Goal: Task Accomplishment & Management: Complete application form

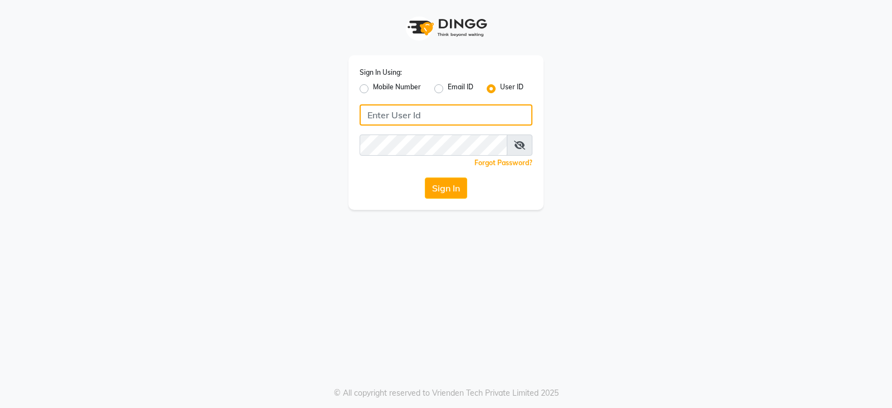
click at [399, 121] on input "Username" at bounding box center [446, 114] width 173 height 21
paste input "e3902-01"
type input "e3902-01"
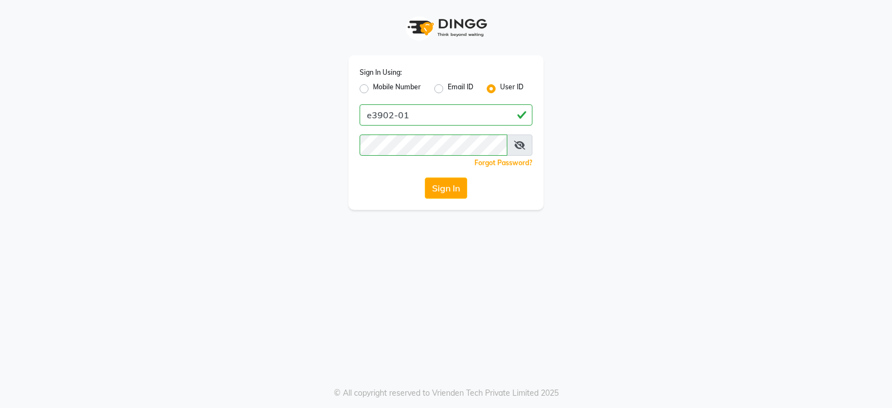
click at [519, 146] on icon at bounding box center [519, 145] width 11 height 9
click at [439, 184] on button "Sign In" at bounding box center [446, 187] width 42 height 21
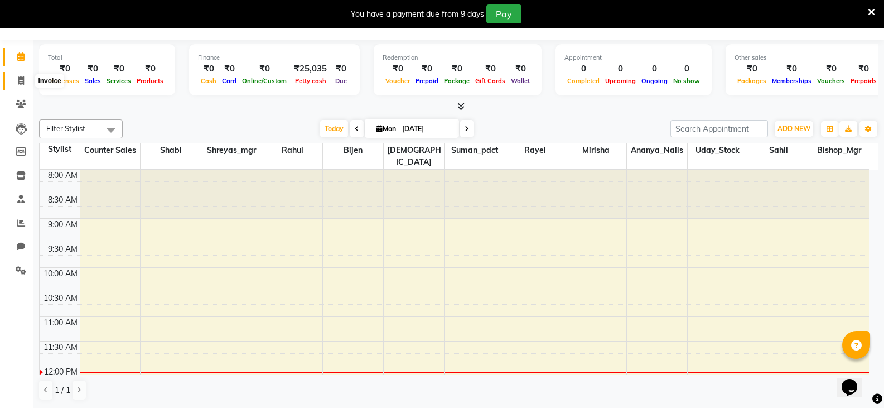
click at [21, 78] on icon at bounding box center [21, 80] width 6 height 8
select select "service"
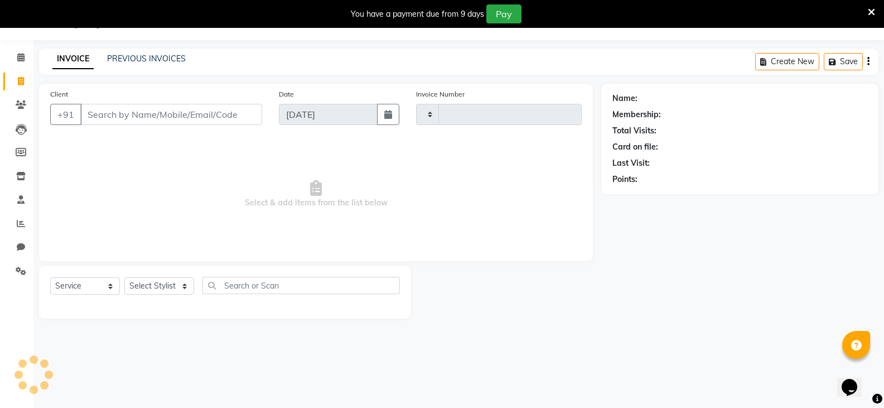
scroll to position [28, 0]
type input "3060"
select select "8945"
click at [207, 117] on input "Client" at bounding box center [171, 114] width 182 height 21
type input "7"
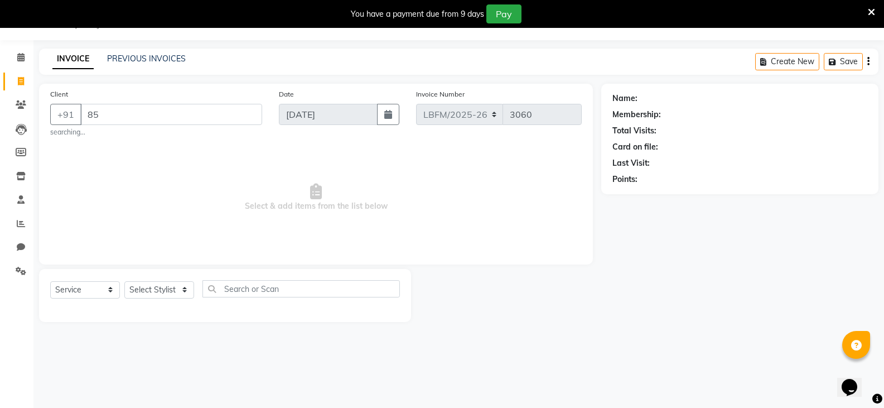
type input "8"
type input "9"
type input "4"
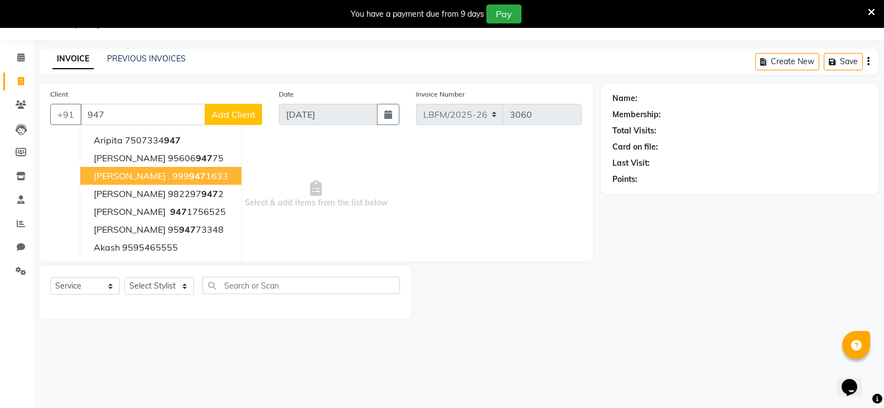
click at [179, 171] on ngb-highlight "[PHONE_NUMBER]" at bounding box center [200, 175] width 56 height 11
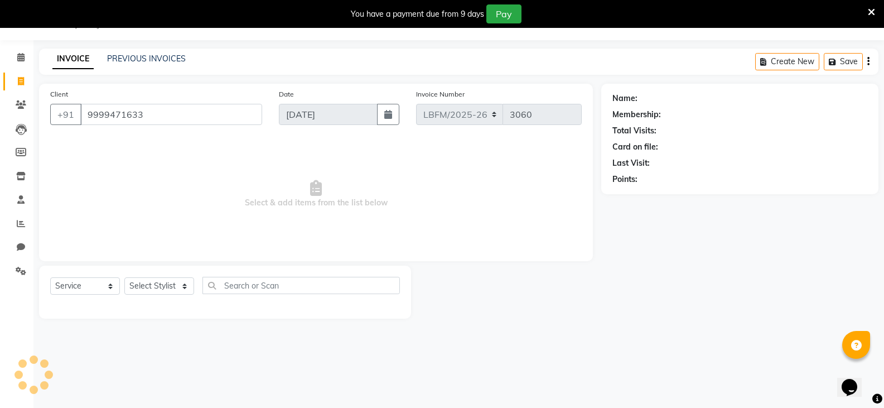
type input "9999471633"
select select "1: Object"
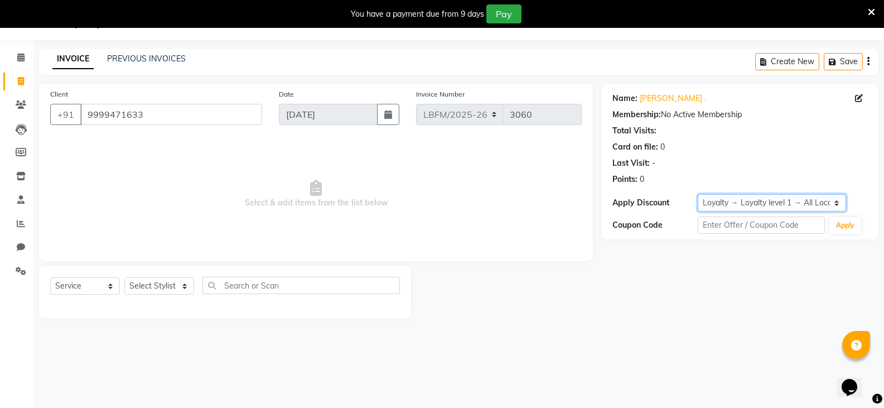
click at [837, 204] on select "Select Loyalty → Loyalty level 1 → All Location Customers" at bounding box center [772, 202] width 148 height 17
click at [785, 282] on div "Name: [PERSON_NAME] . Membership: No Active Membership Total Visits: Card on fi…" at bounding box center [744, 201] width 286 height 235
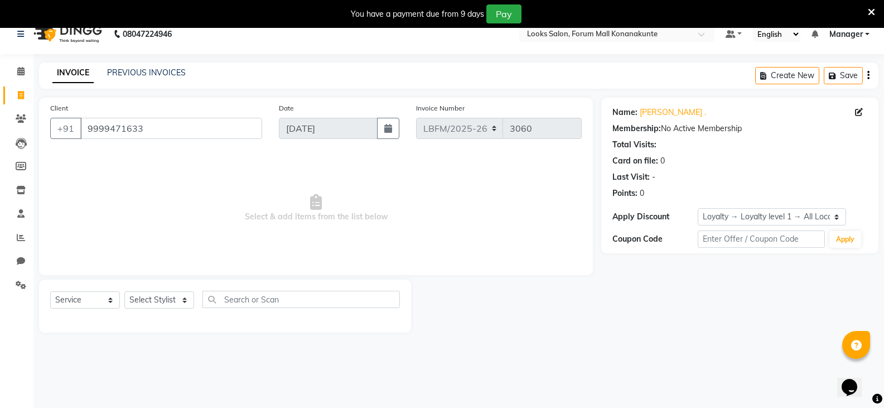
scroll to position [0, 0]
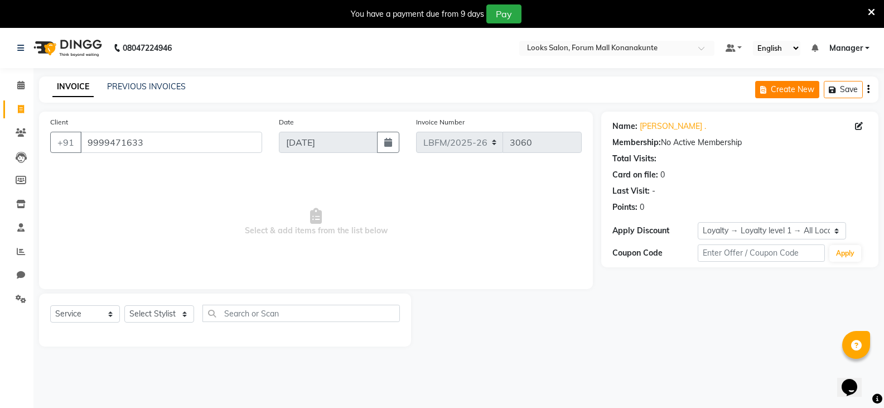
click at [786, 89] on button "Create New" at bounding box center [787, 89] width 64 height 17
select select "service"
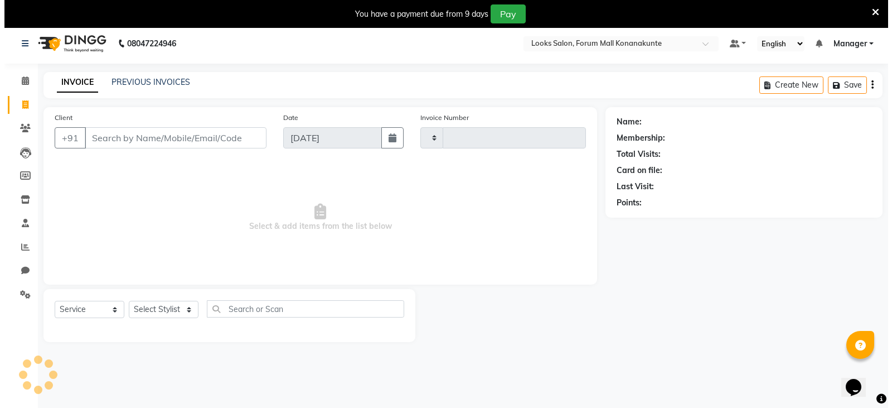
scroll to position [28, 0]
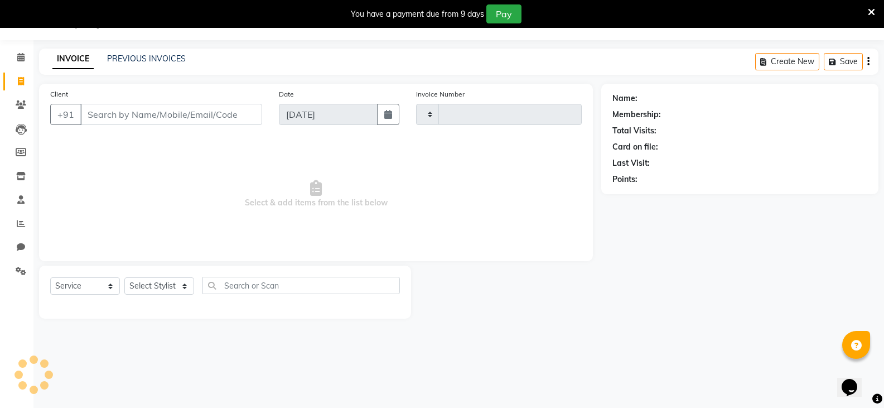
type input "3060"
select select "8945"
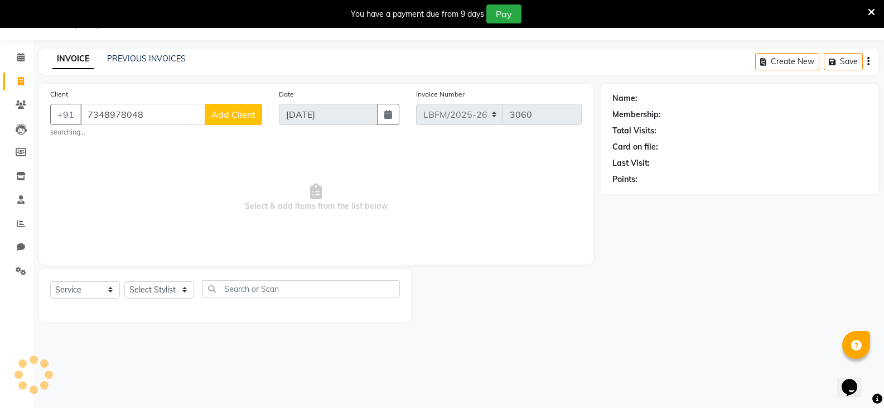
type input "7348978048"
click at [233, 112] on span "Add Client" at bounding box center [233, 114] width 44 height 11
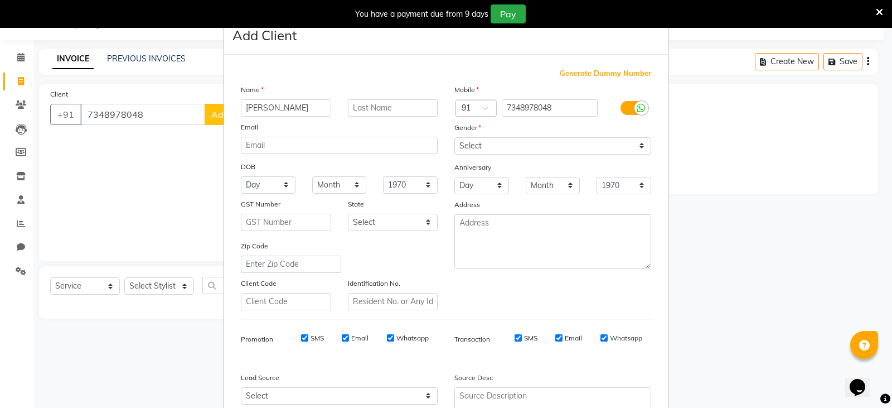
type input "[PERSON_NAME]"
click at [379, 109] on input "text" at bounding box center [393, 107] width 90 height 17
type input "gowda"
click at [371, 147] on input "email" at bounding box center [339, 145] width 197 height 17
type input "."
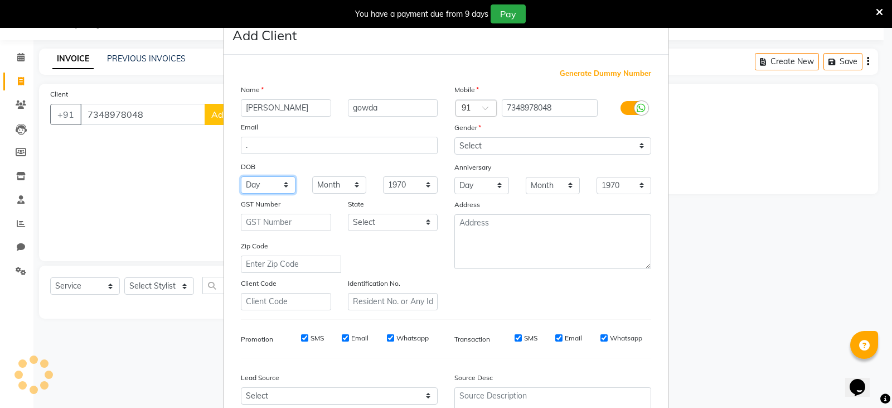
click at [279, 183] on select "Day 01 02 03 04 05 06 07 08 09 10 11 12 13 14 15 16 17 18 19 20 21 22 23 24 25 …" at bounding box center [268, 184] width 55 height 17
select select "09"
click at [241, 176] on select "Day 01 02 03 04 05 06 07 08 09 10 11 12 13 14 15 16 17 18 19 20 21 22 23 24 25 …" at bounding box center [268, 184] width 55 height 17
click at [352, 183] on select "Month January February March April May June July August September October Novem…" at bounding box center [339, 184] width 55 height 17
select select "05"
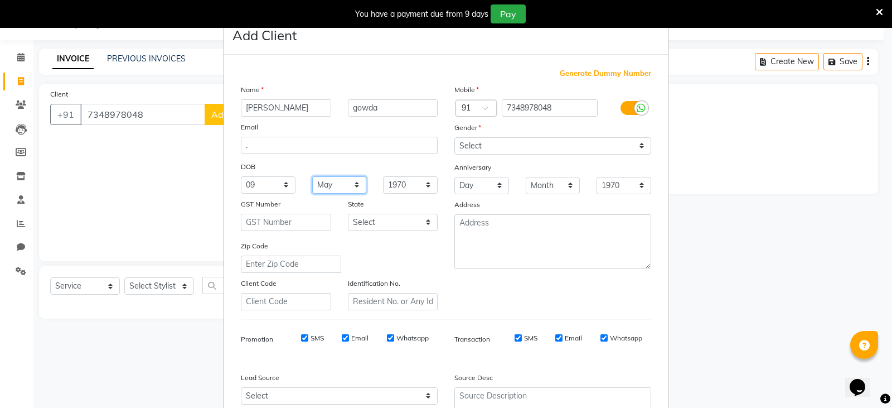
click at [312, 176] on select "Month January February March April May June July August September October Novem…" at bounding box center [339, 184] width 55 height 17
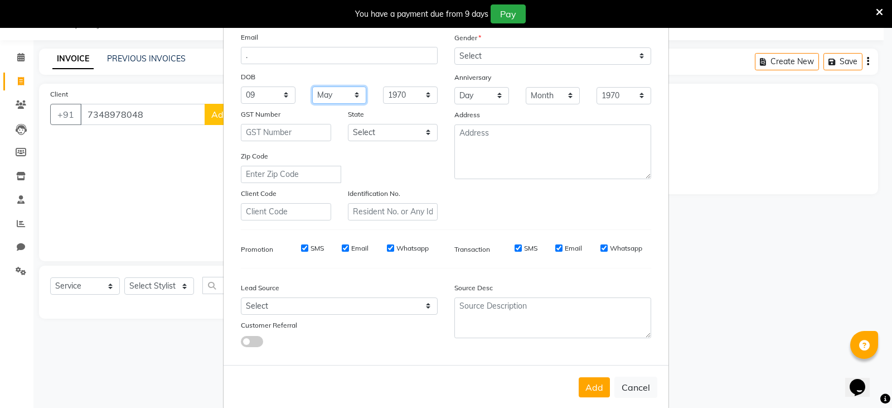
scroll to position [107, 0]
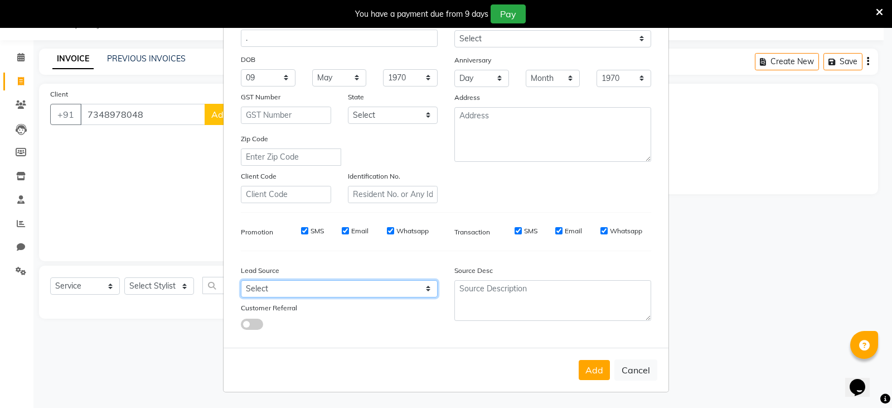
click at [429, 289] on select "Select Walk-in Referral Internet Friend Word of Mouth Advertisement Facebook Ju…" at bounding box center [339, 288] width 197 height 17
click at [405, 305] on div "Customer Referral" at bounding box center [340, 310] width 214 height 16
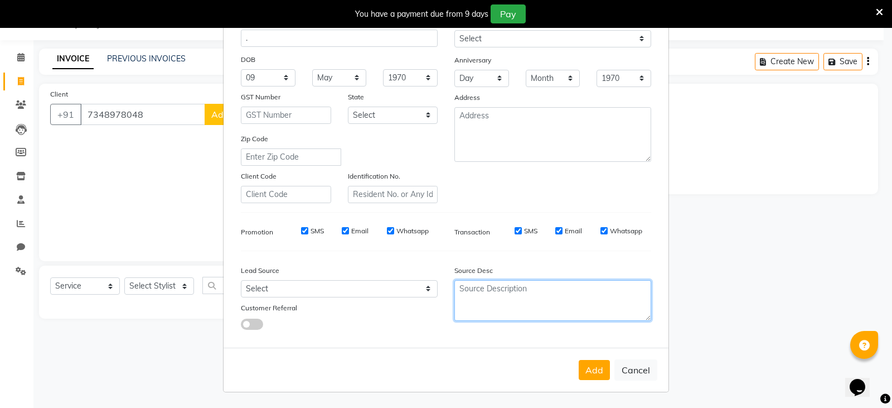
click at [521, 301] on textarea at bounding box center [553, 300] width 197 height 41
type textarea "fu"
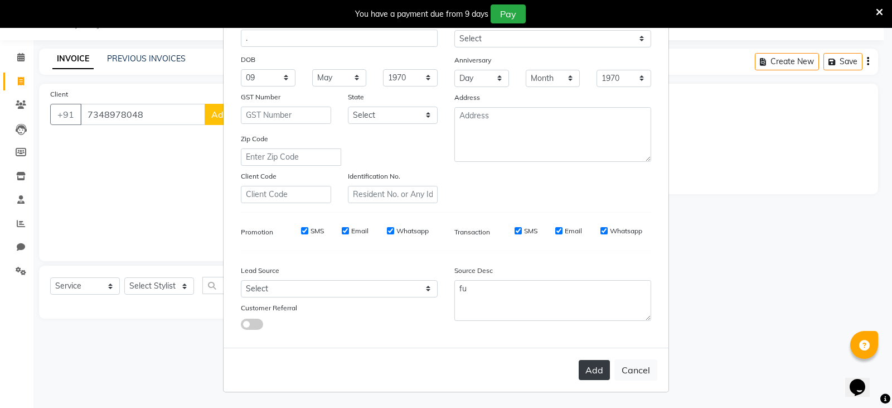
click at [590, 374] on button "Add" at bounding box center [594, 370] width 31 height 20
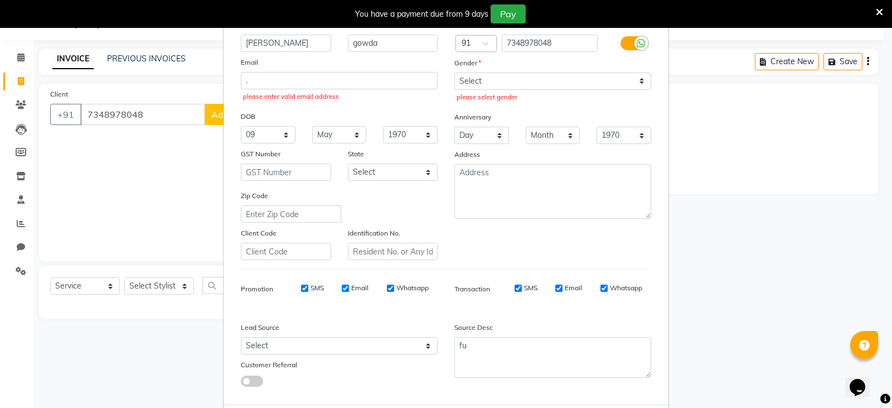
scroll to position [0, 0]
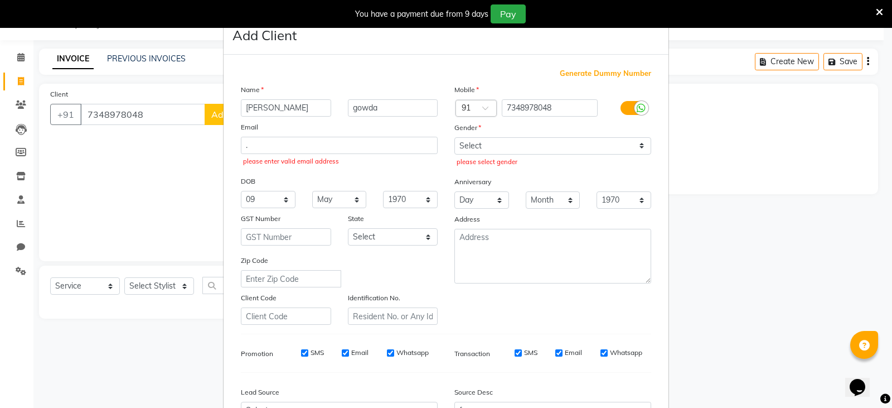
click at [281, 158] on div "please enter valid email address" at bounding box center [339, 161] width 192 height 9
click at [290, 139] on input "." at bounding box center [339, 145] width 197 height 17
type input ".[DOMAIN_NAME]"
click at [639, 149] on select "Select [DEMOGRAPHIC_DATA] [DEMOGRAPHIC_DATA] Other Prefer Not To Say" at bounding box center [553, 145] width 197 height 17
select select "[DEMOGRAPHIC_DATA]"
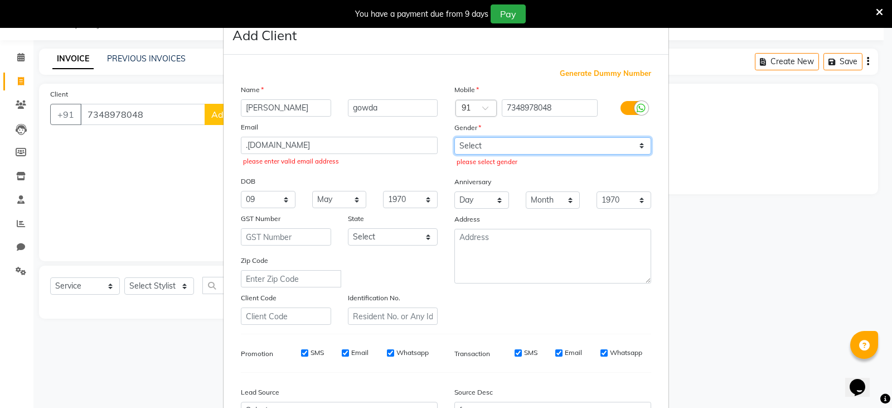
click at [455, 137] on select "Select [DEMOGRAPHIC_DATA] [DEMOGRAPHIC_DATA] Other Prefer Not To Say" at bounding box center [553, 145] width 197 height 17
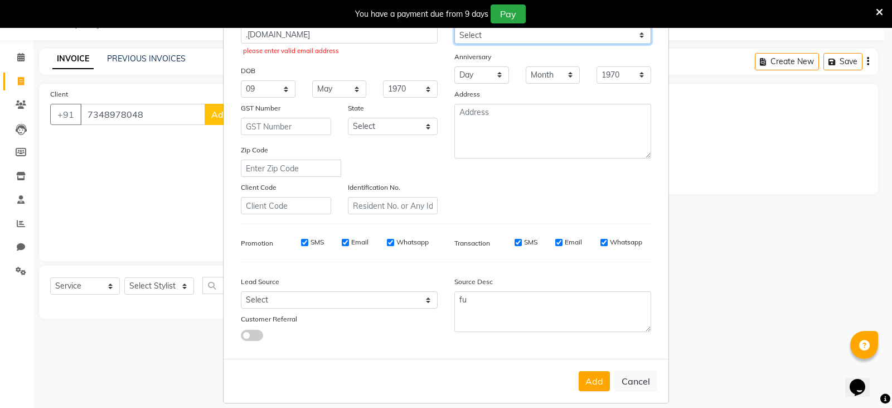
scroll to position [112, 0]
click at [588, 381] on button "Add" at bounding box center [594, 380] width 31 height 20
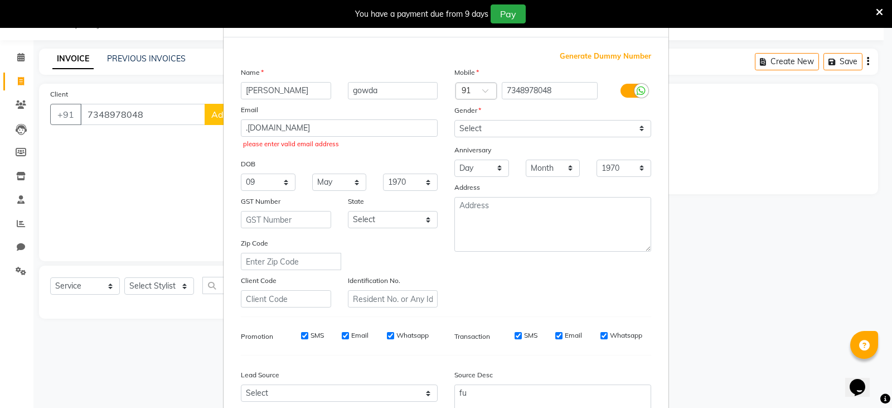
scroll to position [0, 0]
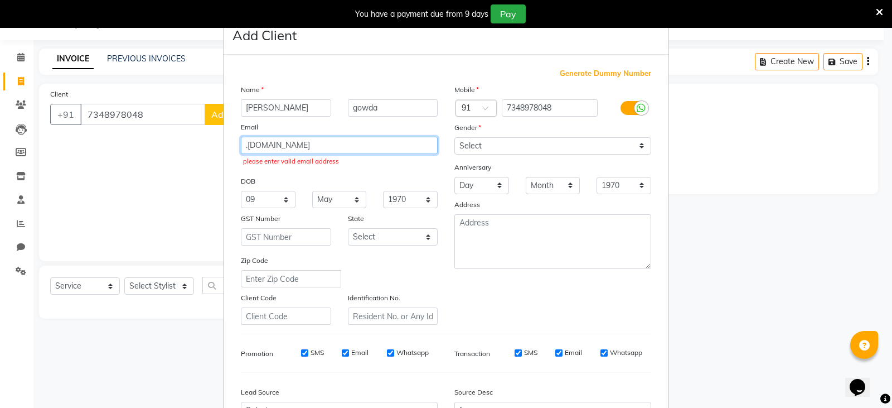
click at [403, 146] on input ".[DOMAIN_NAME]" at bounding box center [339, 145] width 197 height 17
type input "."
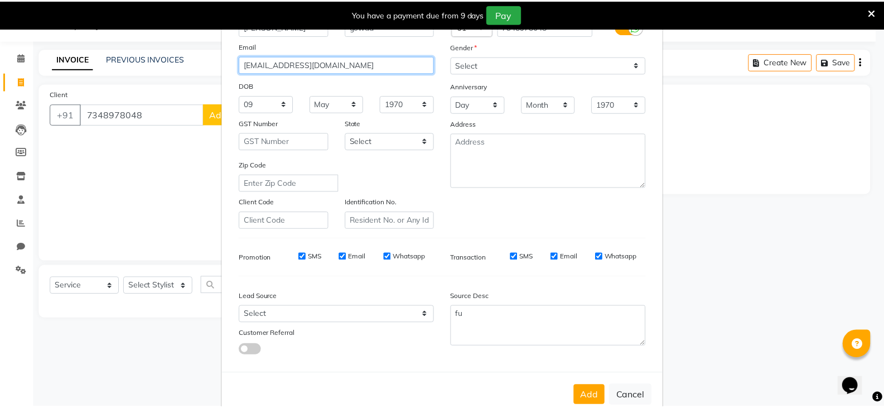
scroll to position [107, 0]
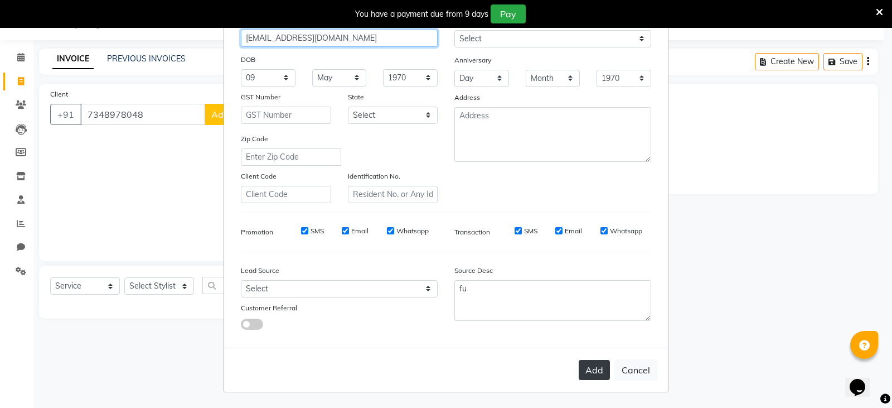
type input "[EMAIL_ADDRESS][DOMAIN_NAME]"
click at [593, 371] on button "Add" at bounding box center [594, 370] width 31 height 20
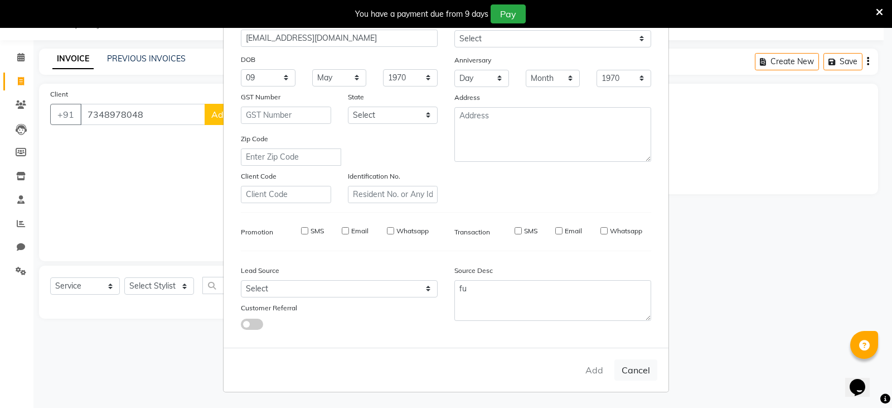
select select
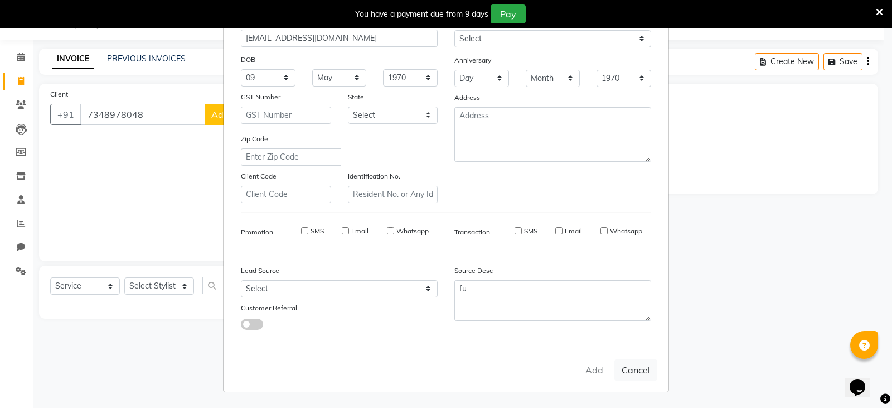
select select
checkbox input "false"
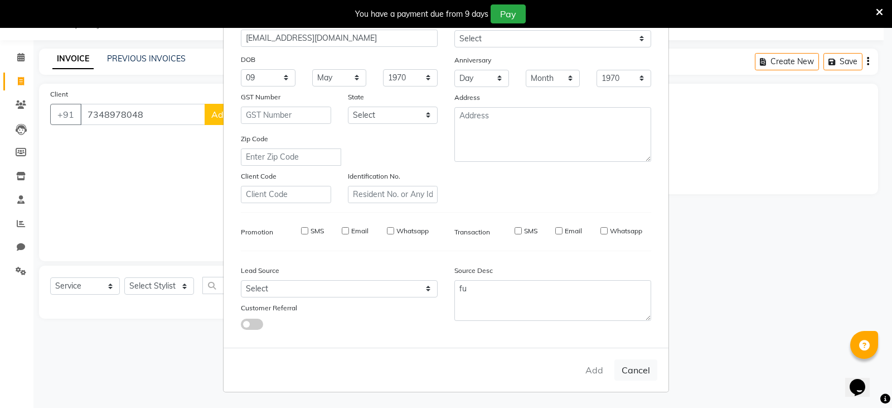
checkbox input "false"
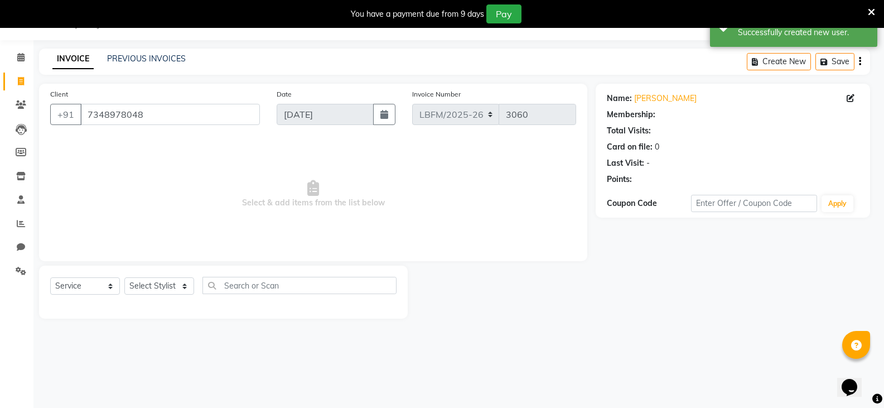
select select "1: Object"
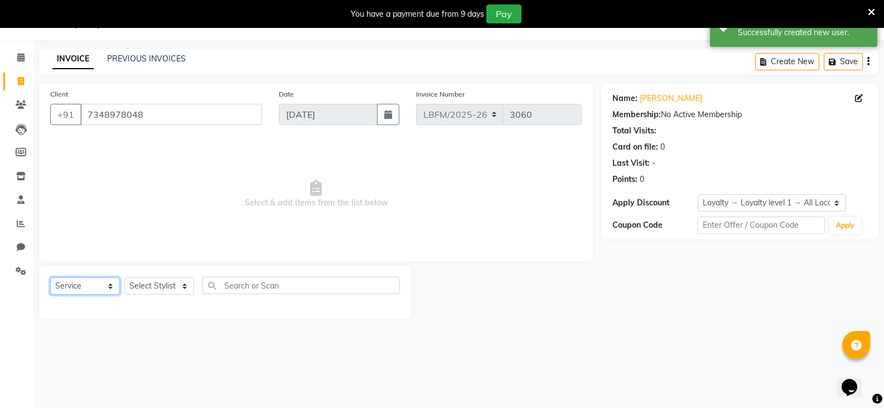
click at [109, 284] on select "Select Service Product Membership Package Voucher Prepaid Gift Card" at bounding box center [85, 285] width 70 height 17
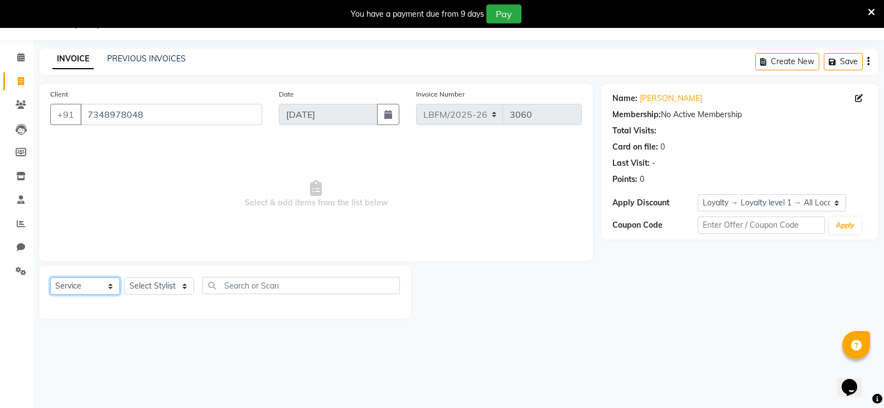
click at [50, 277] on select "Select Service Product Membership Package Voucher Prepaid Gift Card" at bounding box center [85, 285] width 70 height 17
click at [175, 288] on select "Select Stylist Ananya_Nails [PERSON_NAME] Bijen Bishop_Mgr Counter Sales Manage…" at bounding box center [159, 285] width 70 height 17
select select "90400"
click at [124, 277] on select "Select Stylist Ananya_Nails [PERSON_NAME] Bijen Bishop_Mgr Counter Sales Manage…" at bounding box center [159, 285] width 70 height 17
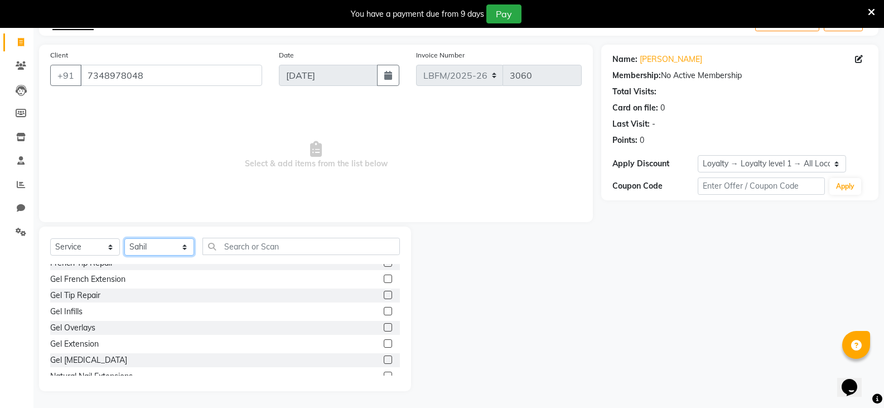
scroll to position [0, 0]
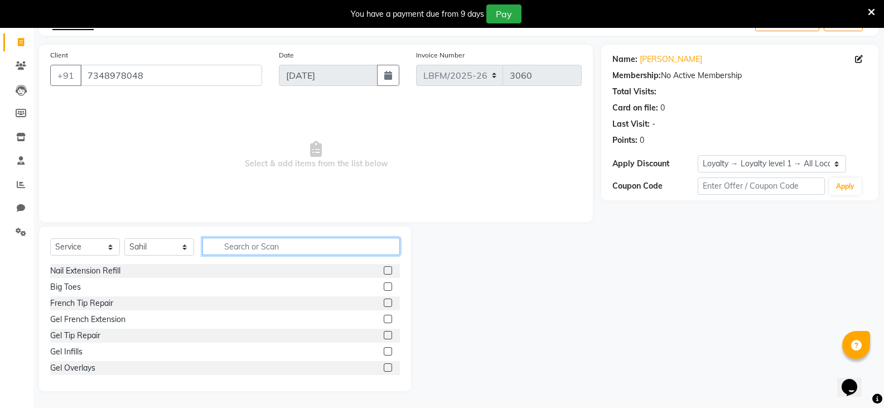
click at [283, 248] on input "text" at bounding box center [300, 246] width 197 height 17
type input "cut"
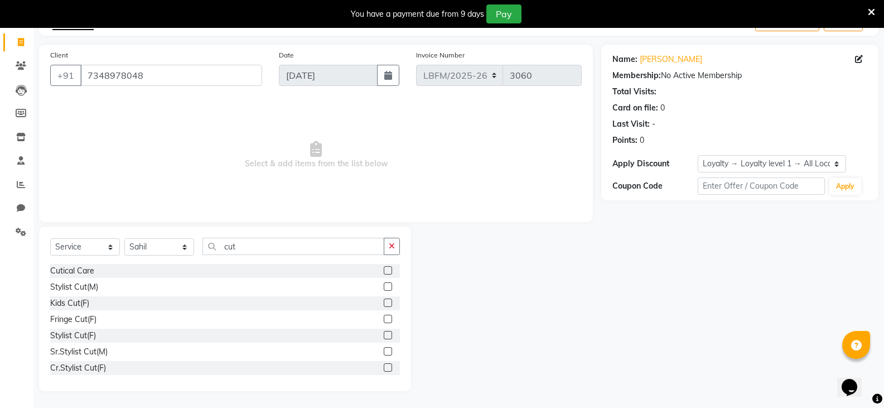
click at [166, 348] on div "Sr.Stylist Cut(M)" at bounding box center [225, 352] width 350 height 14
click at [375, 348] on div "Sr.Stylist Cut(M)" at bounding box center [225, 352] width 350 height 14
click at [384, 350] on label at bounding box center [388, 351] width 8 height 8
click at [384, 350] on input "checkbox" at bounding box center [387, 351] width 7 height 7
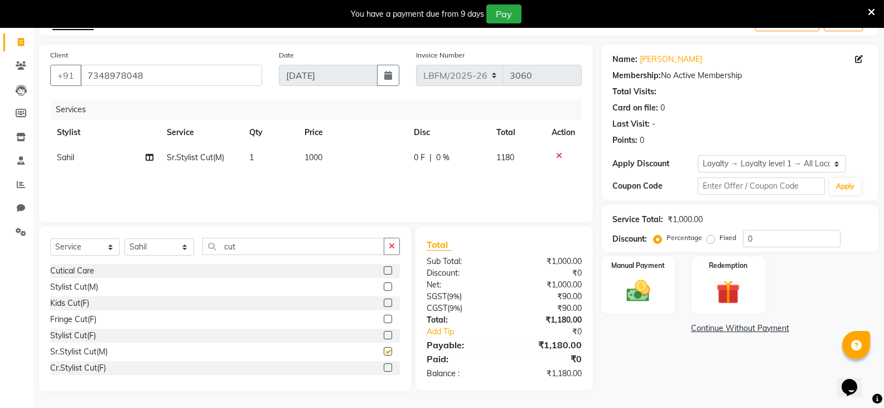
checkbox input "false"
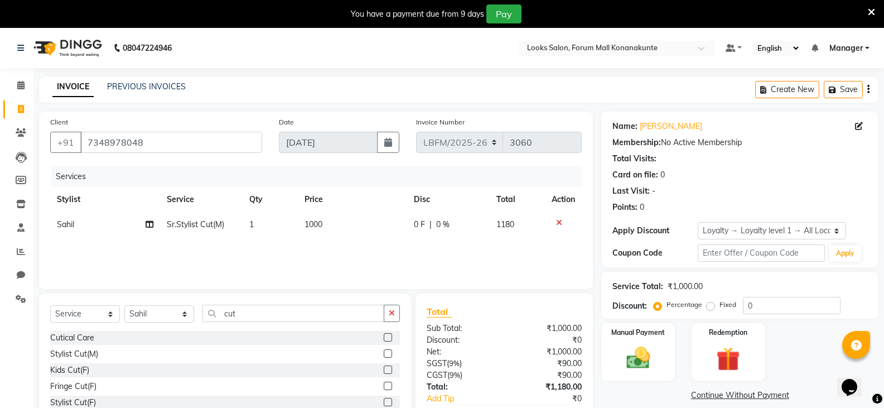
scroll to position [67, 0]
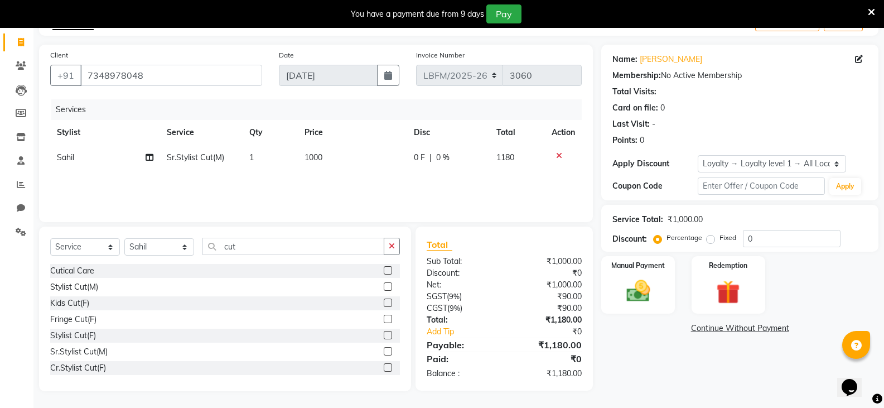
click at [323, 152] on td "1000" at bounding box center [353, 157] width 110 height 25
select select "90400"
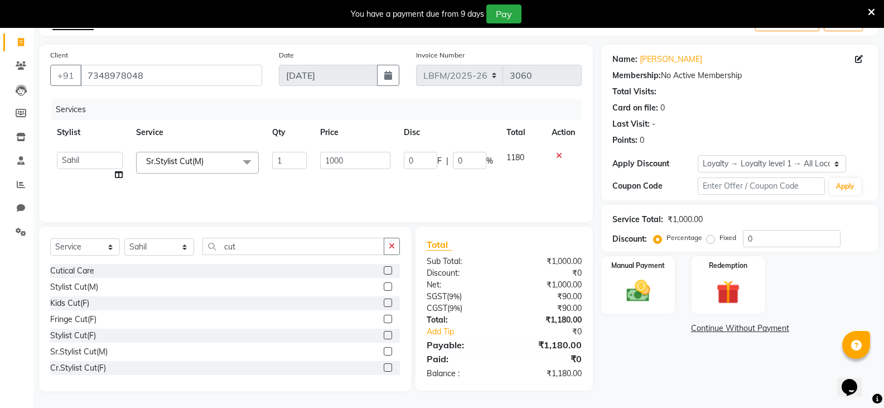
click at [316, 157] on td "1000" at bounding box center [354, 166] width 83 height 42
click at [341, 160] on input "1000" at bounding box center [355, 160] width 70 height 17
click at [359, 158] on input "1000" at bounding box center [355, 160] width 70 height 17
type input "1"
type input "900"
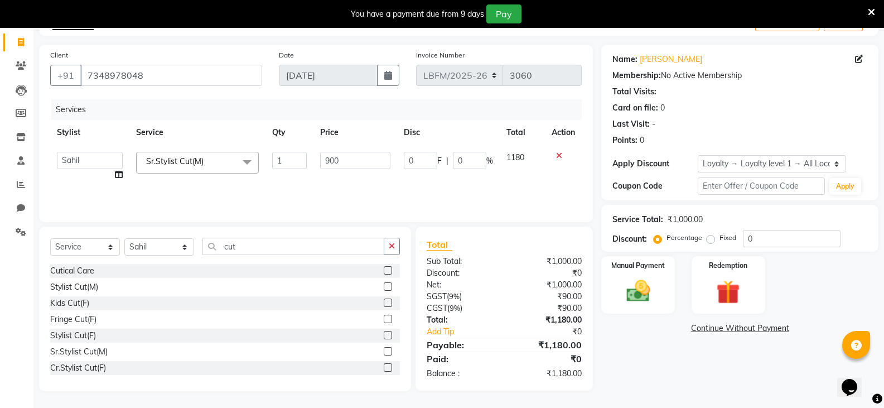
click at [408, 196] on div "Services Stylist Service Qty Price Disc Total Action Ananya_Nails [PERSON_NAME]…" at bounding box center [315, 155] width 531 height 112
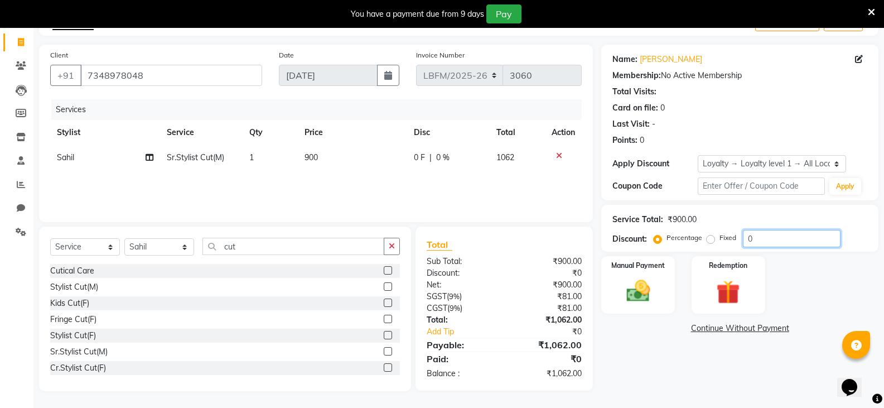
click at [774, 242] on input "0" at bounding box center [792, 238] width 98 height 17
type input "20"
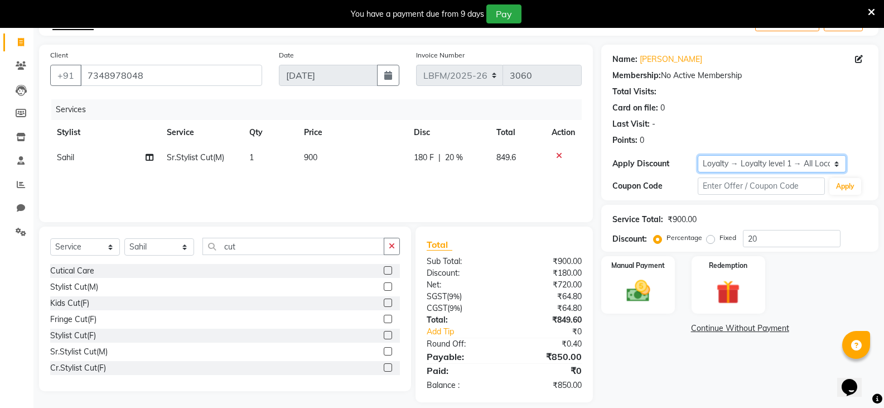
click at [835, 162] on select "Select Loyalty → Loyalty level 1 → All Location Customers" at bounding box center [772, 163] width 148 height 17
click at [698, 155] on select "Select Loyalty → Loyalty level 1 → All Location Customers" at bounding box center [772, 163] width 148 height 17
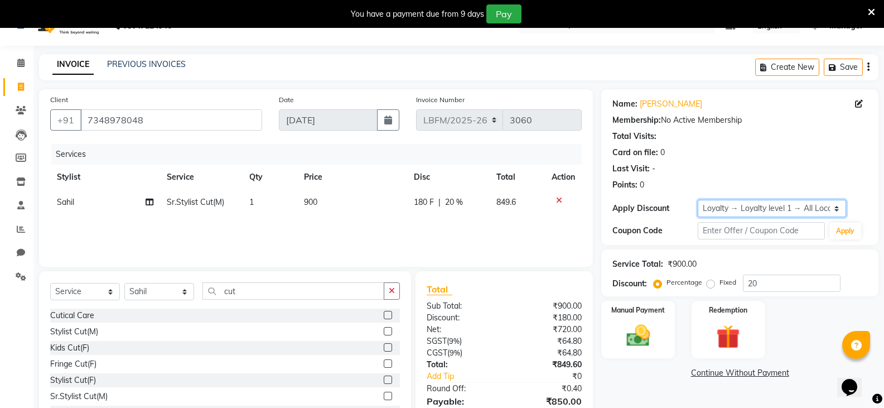
scroll to position [0, 0]
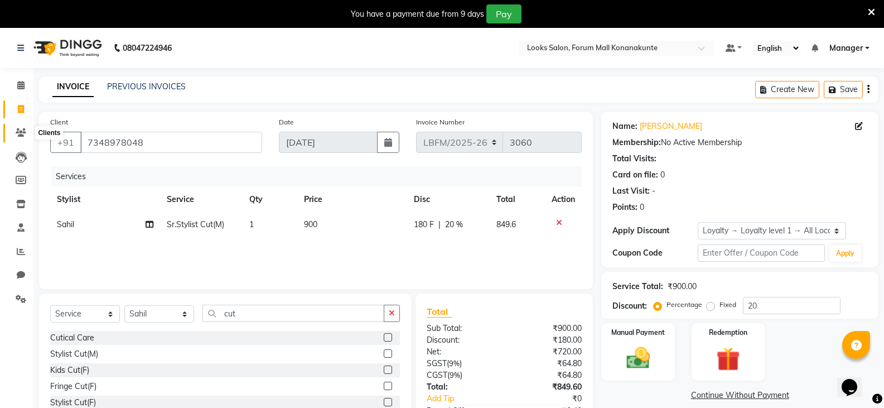
drag, startPoint x: 20, startPoint y: 128, endPoint x: 495, endPoint y: 66, distance: 479.7
click at [20, 128] on icon at bounding box center [21, 132] width 11 height 8
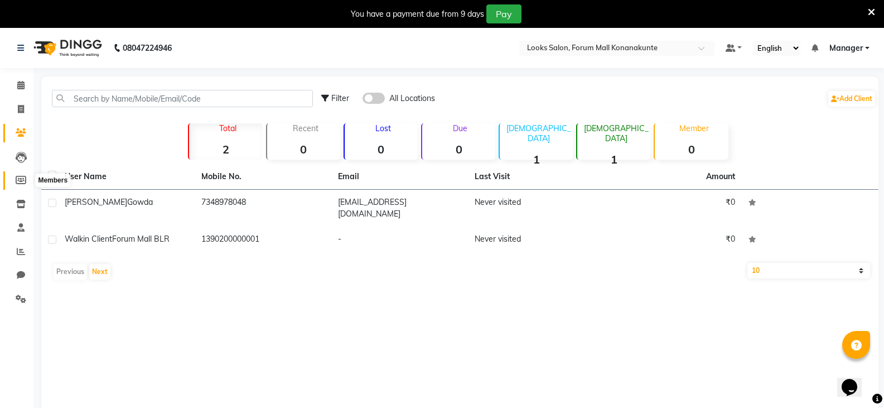
click at [16, 175] on span at bounding box center [21, 180] width 20 height 13
select select
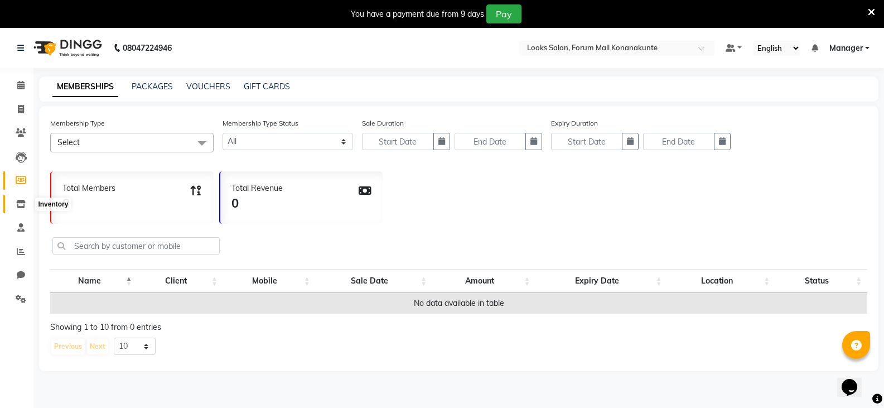
click at [16, 201] on icon at bounding box center [20, 204] width 9 height 8
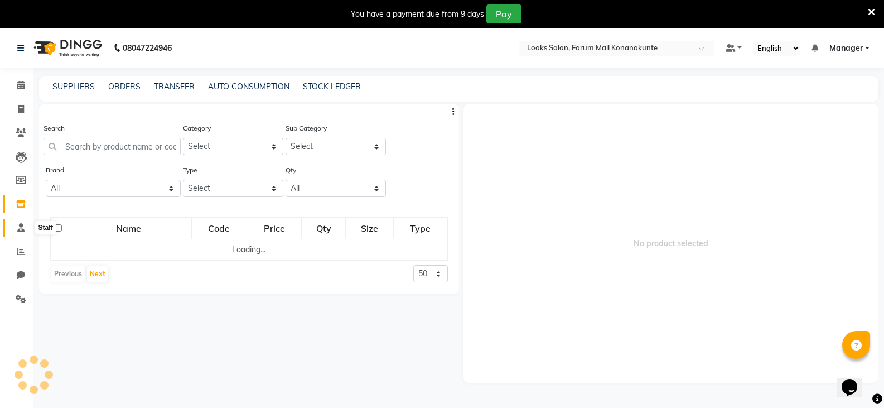
click at [27, 230] on span at bounding box center [21, 227] width 20 height 13
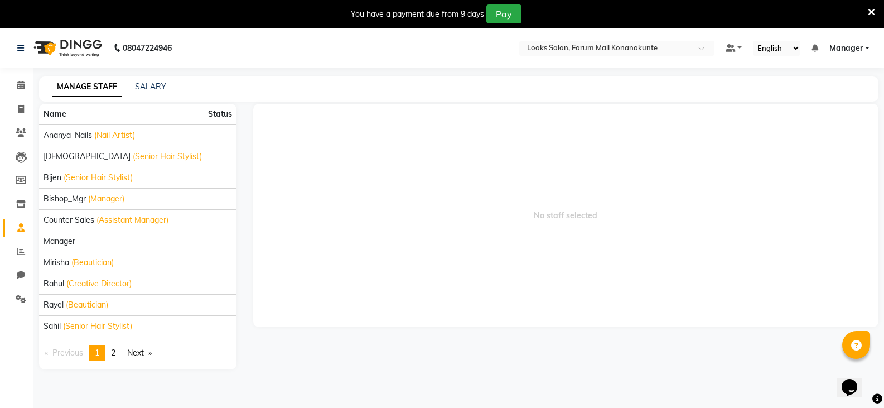
scroll to position [28, 0]
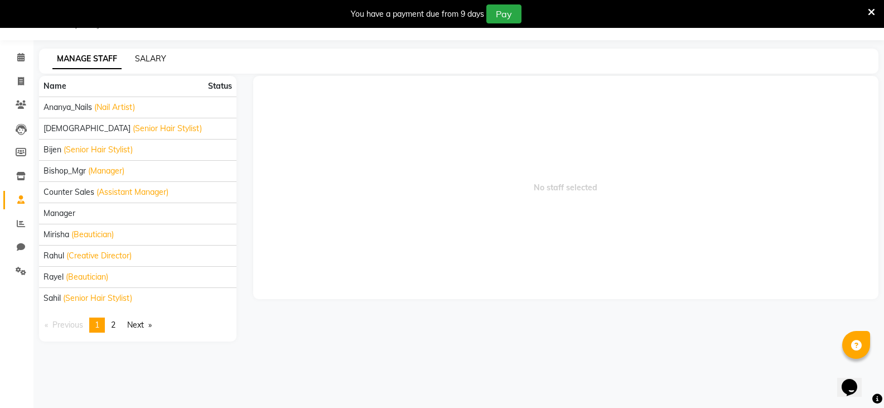
click at [152, 59] on link "SALARY" at bounding box center [150, 59] width 31 height 10
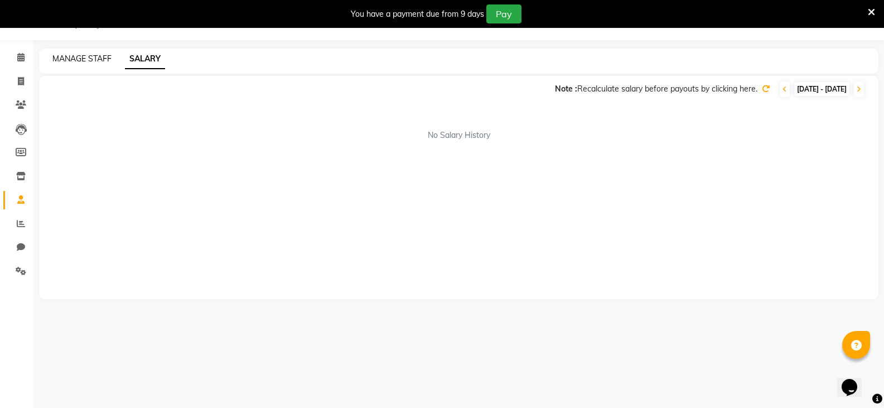
click at [97, 61] on link "MANAGE STAFF" at bounding box center [81, 59] width 59 height 10
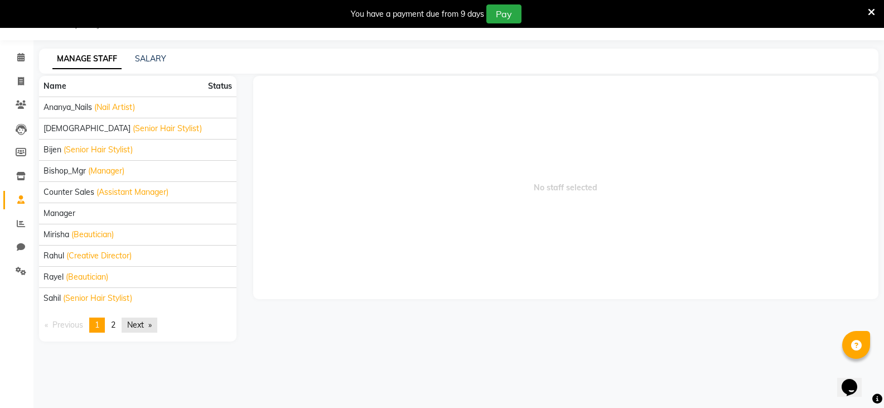
click at [142, 326] on link "Next page" at bounding box center [140, 324] width 36 height 15
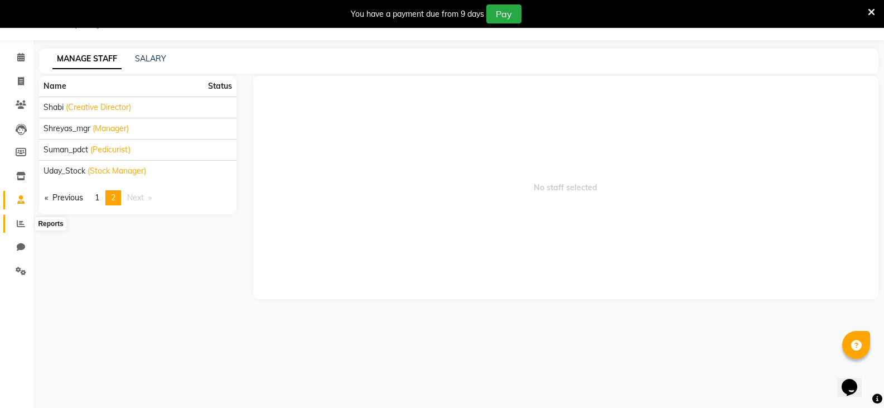
click at [20, 225] on icon at bounding box center [21, 223] width 8 height 8
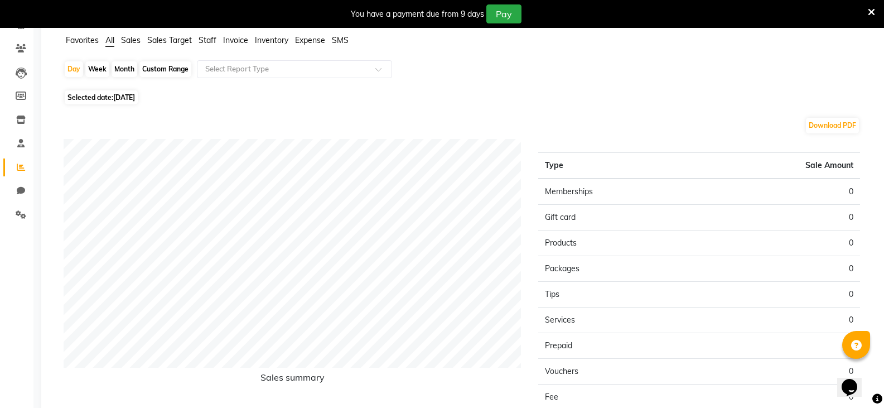
scroll to position [65, 0]
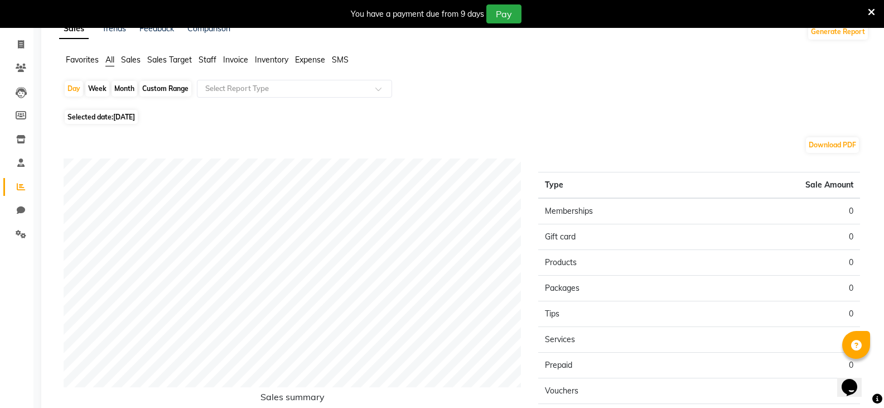
click at [129, 55] on span "Sales" at bounding box center [131, 60] width 20 height 10
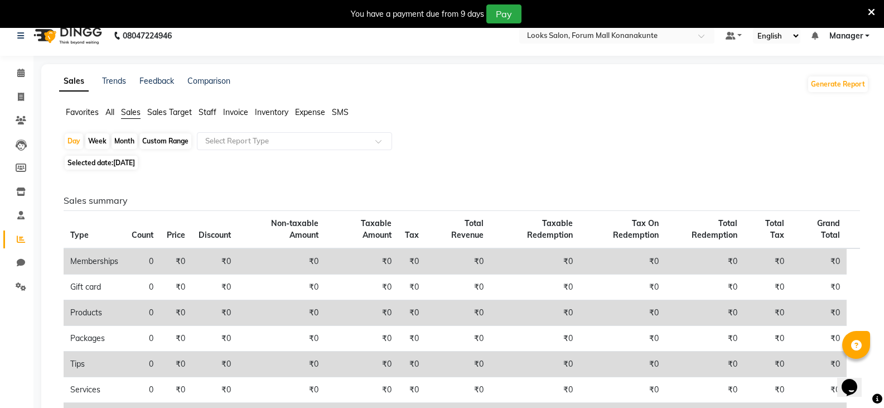
scroll to position [0, 0]
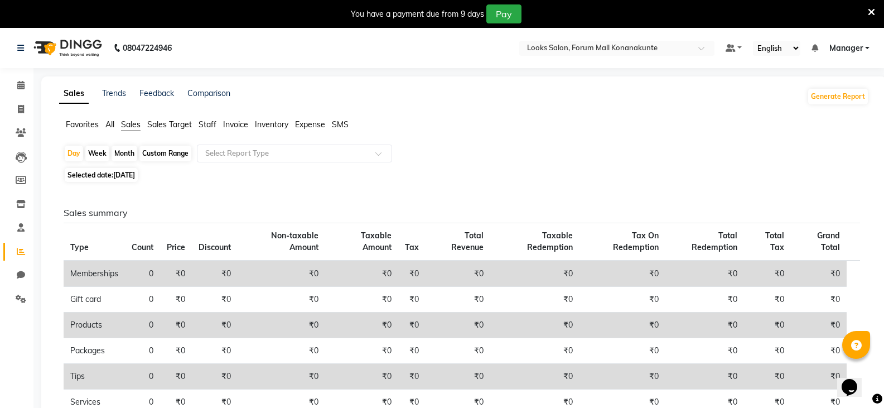
click at [204, 122] on span "Staff" at bounding box center [208, 124] width 18 height 10
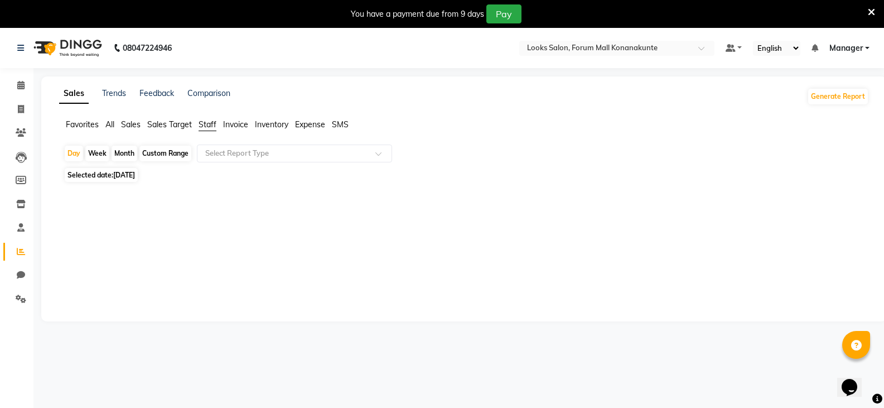
click at [235, 122] on span "Invoice" at bounding box center [235, 124] width 25 height 10
click at [272, 125] on span "Inventory" at bounding box center [271, 124] width 33 height 10
click at [315, 125] on span "Expense" at bounding box center [310, 124] width 30 height 10
click at [130, 120] on span "Sales" at bounding box center [131, 124] width 20 height 10
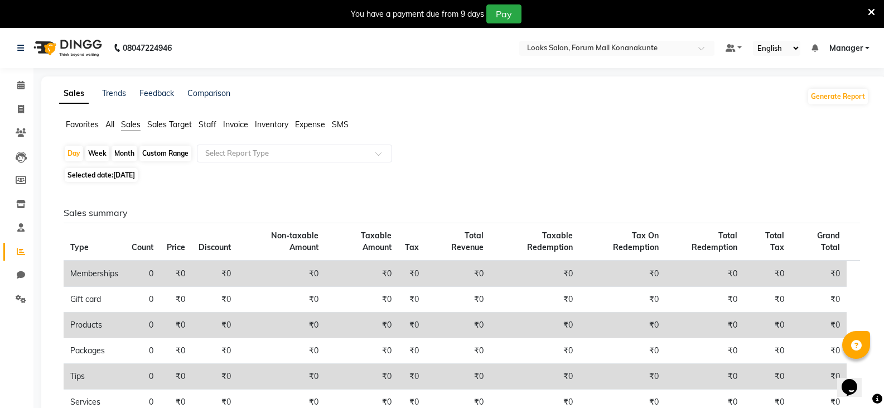
click at [112, 120] on span "All" at bounding box center [109, 124] width 9 height 10
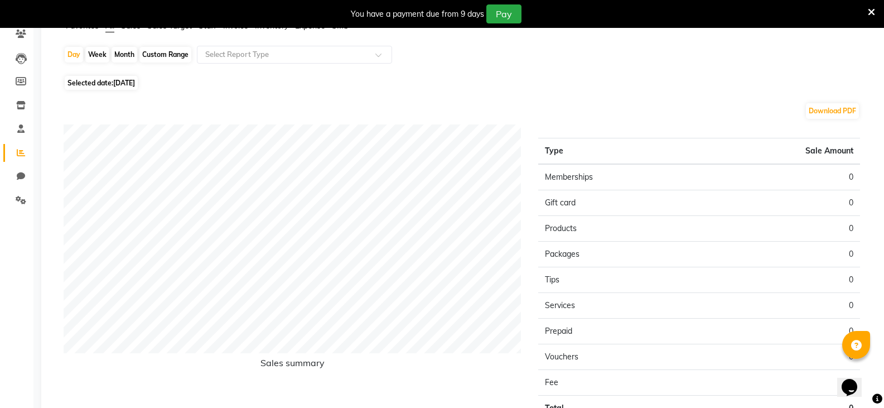
scroll to position [112, 0]
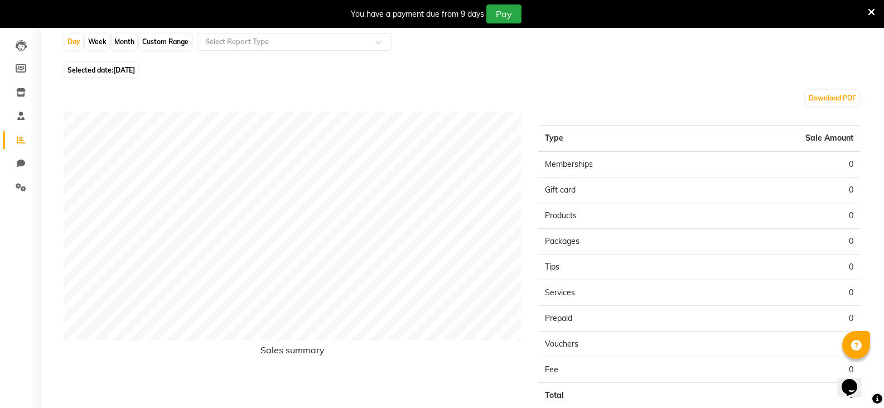
click at [581, 171] on td "Memberships" at bounding box center [618, 164] width 161 height 26
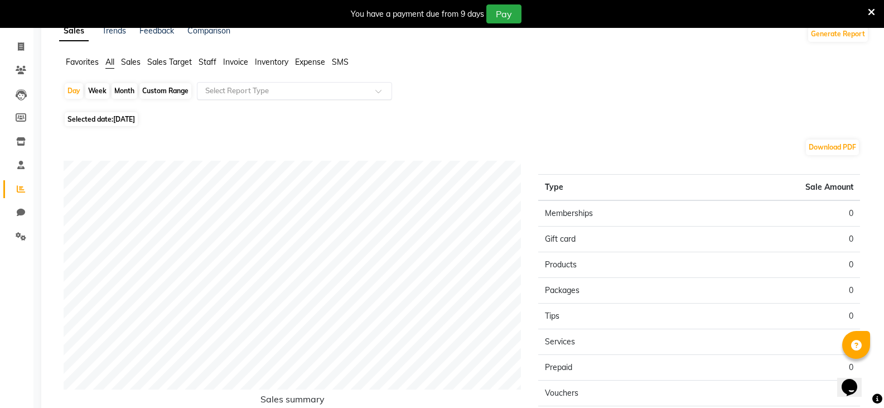
scroll to position [56, 0]
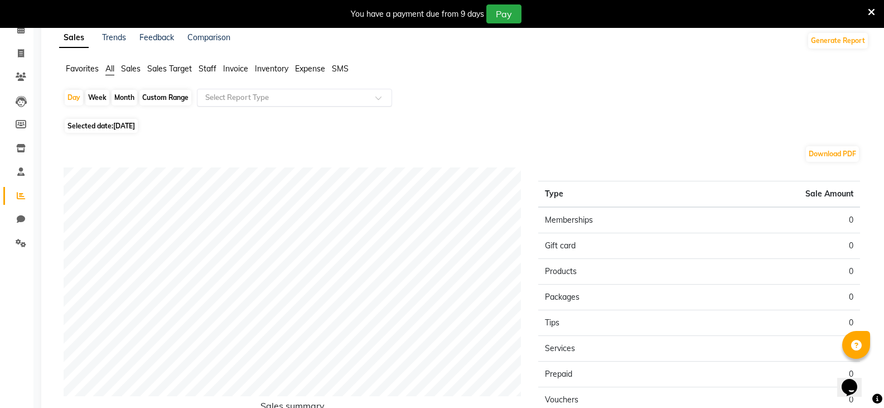
click at [378, 99] on span at bounding box center [382, 100] width 14 height 11
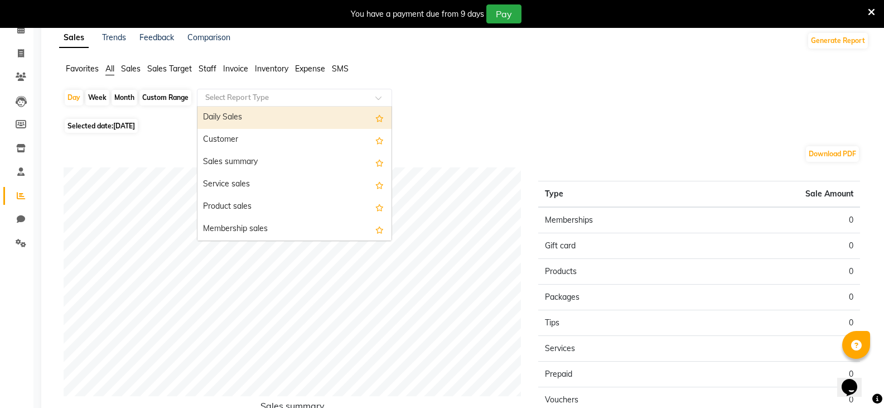
click at [499, 123] on div "Selected date: [DATE]" at bounding box center [466, 126] width 805 height 12
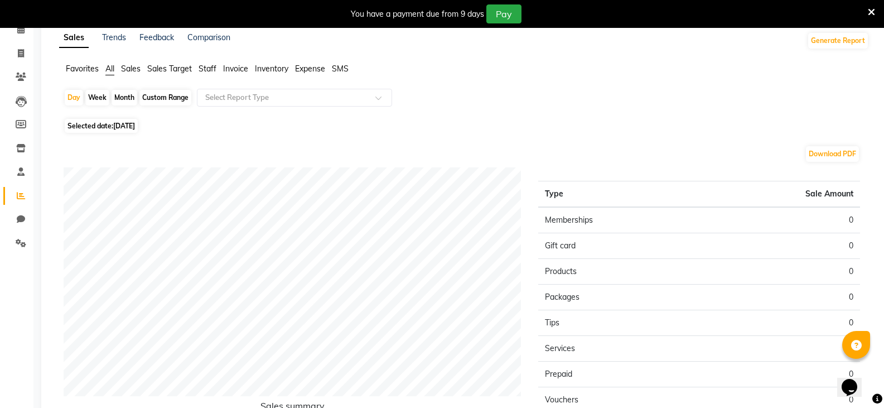
click at [135, 125] on span "[DATE]" at bounding box center [124, 126] width 22 height 8
select select "9"
select select "2025"
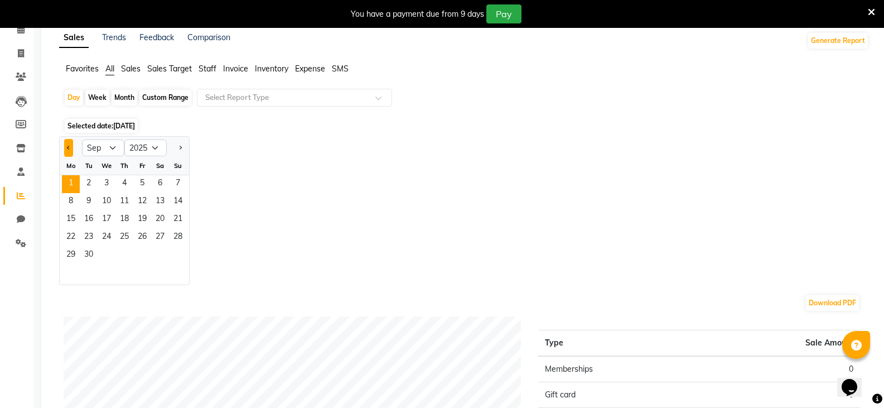
click at [71, 150] on button "Previous month" at bounding box center [68, 148] width 9 height 18
select select "8"
click at [138, 180] on span "1" at bounding box center [142, 184] width 18 height 18
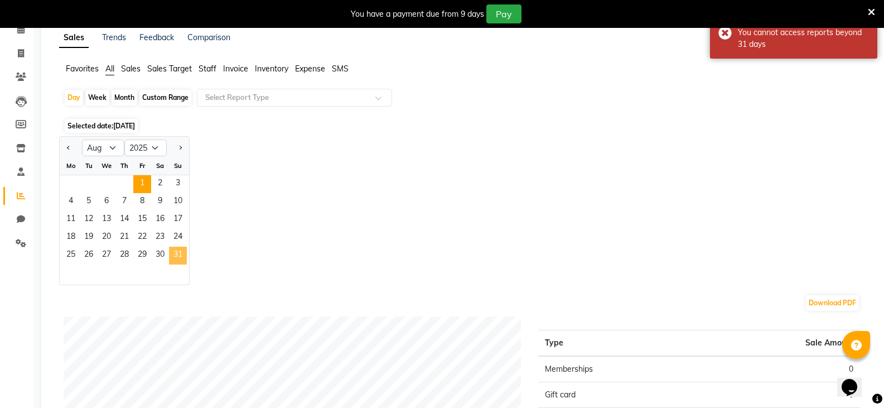
click at [176, 254] on span "31" at bounding box center [178, 255] width 18 height 18
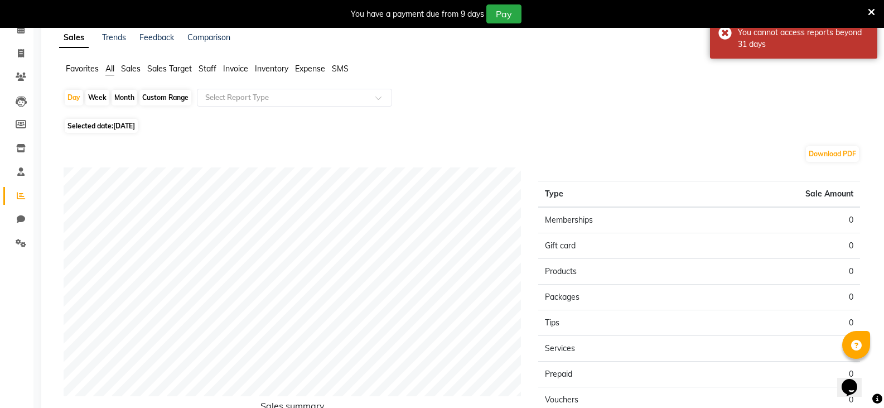
click at [95, 129] on span "Selected date: [DATE]" at bounding box center [101, 126] width 73 height 14
select select "8"
select select "2025"
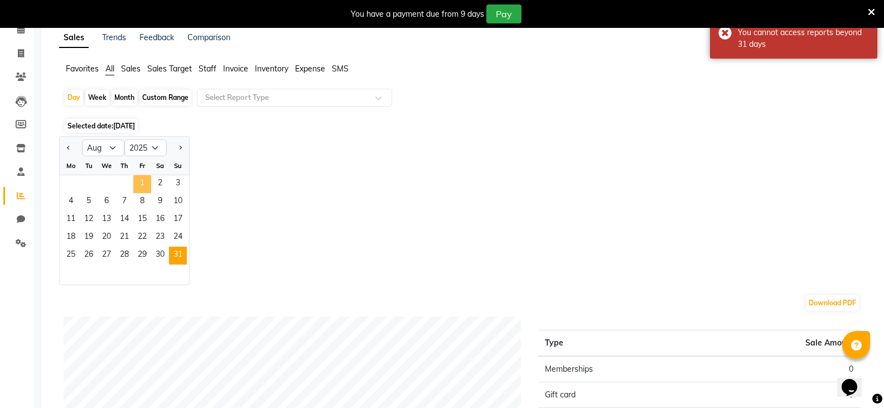
click at [147, 182] on span "1" at bounding box center [142, 184] width 18 height 18
click at [184, 96] on div "Custom Range" at bounding box center [165, 98] width 52 height 16
select select "8"
select select "2025"
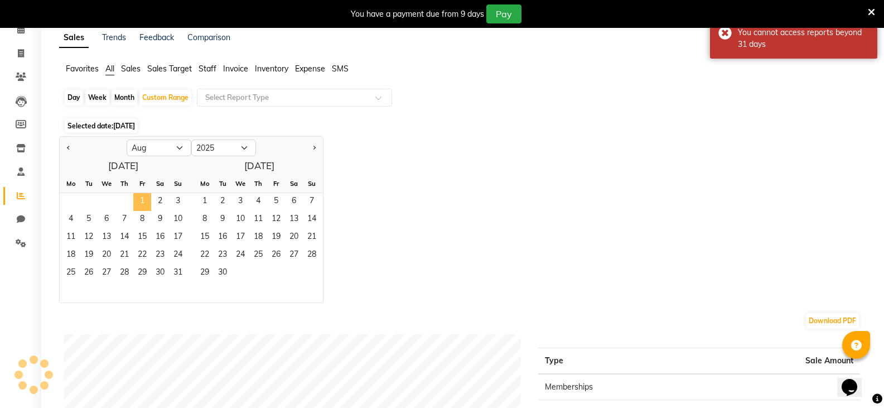
click at [147, 200] on span "1" at bounding box center [142, 202] width 18 height 18
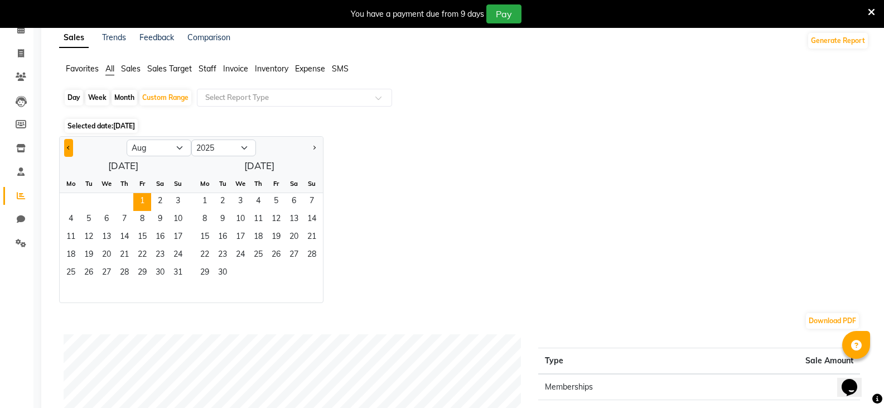
click at [64, 147] on button "Previous month" at bounding box center [68, 148] width 9 height 18
select select "7"
click at [309, 273] on span "31" at bounding box center [312, 273] width 18 height 18
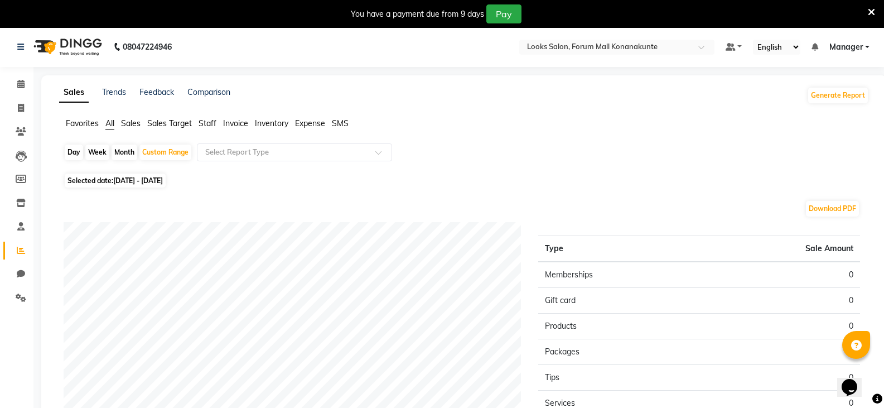
scroll to position [0, 0]
click at [217, 122] on ul "Favorites All Sales Sales Target Staff Invoice Inventory Expense SMS" at bounding box center [464, 125] width 810 height 12
click at [209, 124] on span "Staff" at bounding box center [208, 124] width 18 height 10
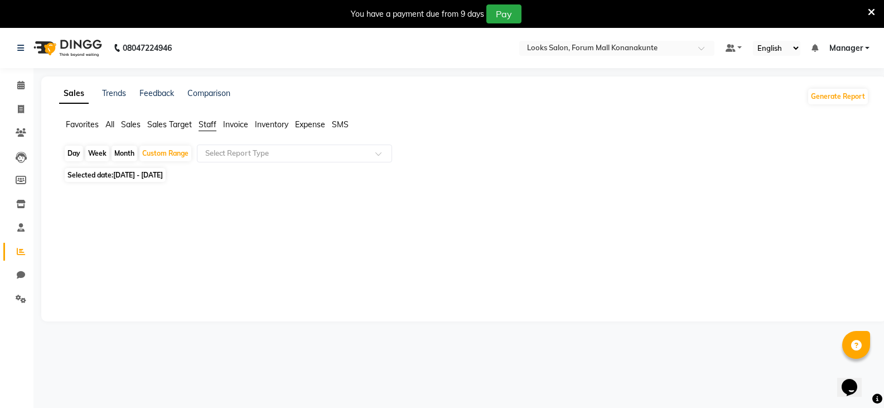
click at [124, 119] on li "Sales" at bounding box center [131, 125] width 20 height 12
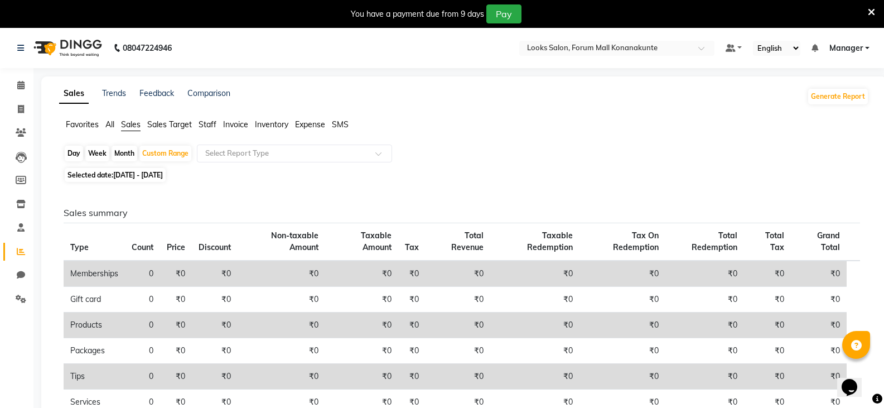
click at [166, 124] on span "Sales Target" at bounding box center [169, 124] width 45 height 10
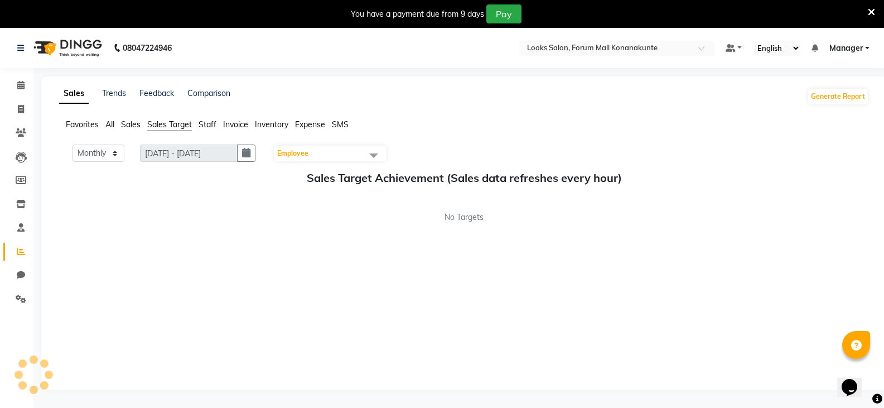
click at [275, 122] on span "Inventory" at bounding box center [271, 124] width 33 height 10
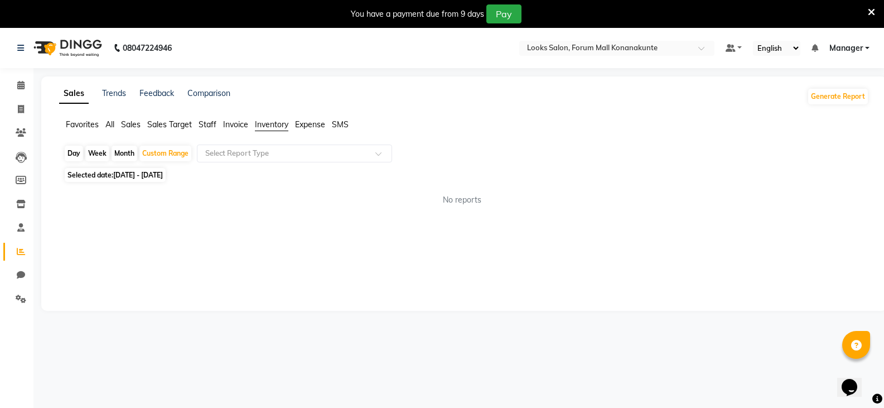
click at [310, 124] on span "Expense" at bounding box center [310, 124] width 30 height 10
click at [350, 125] on ul "Favorites All Sales Sales Target Staff Invoice Inventory Expense SMS" at bounding box center [464, 125] width 810 height 12
click at [342, 125] on span "SMS" at bounding box center [340, 124] width 17 height 10
click at [246, 121] on span "Invoice" at bounding box center [235, 124] width 25 height 10
click at [210, 91] on link "Comparison" at bounding box center [208, 93] width 43 height 10
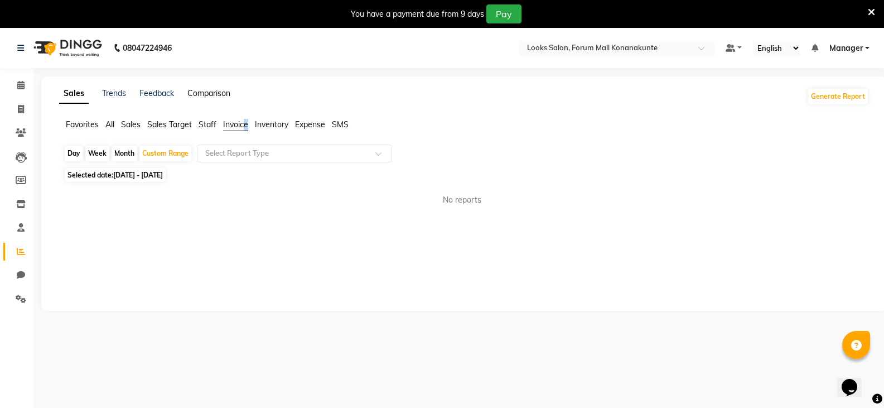
select select "single_date"
select select "single_date_dash"
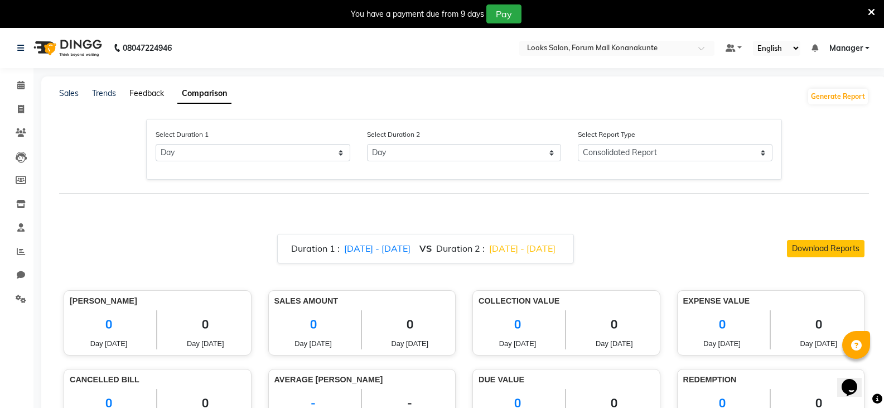
click at [148, 95] on link "Feedback" at bounding box center [146, 93] width 35 height 10
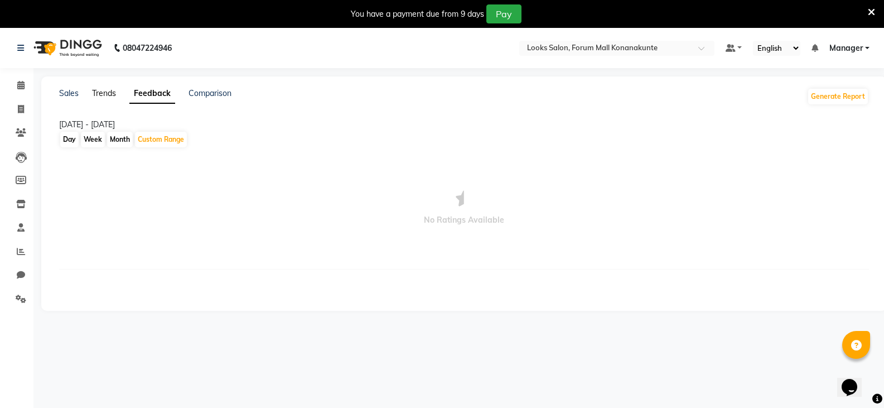
click at [101, 90] on link "Trends" at bounding box center [104, 93] width 24 height 10
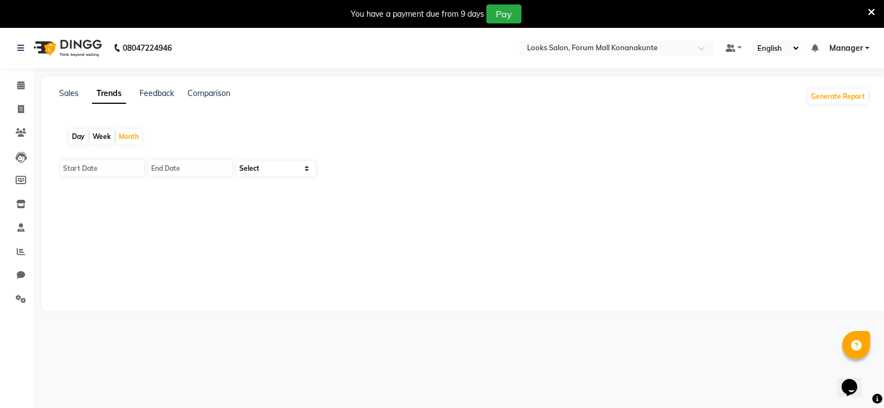
type input "[DATE]"
click at [78, 87] on div "Sales Trends Feedback Comparison Generate Report Day Week Month [DATE] [DATE] S…" at bounding box center [463, 193] width 845 height 234
click at [75, 94] on link "Sales" at bounding box center [69, 93] width 20 height 10
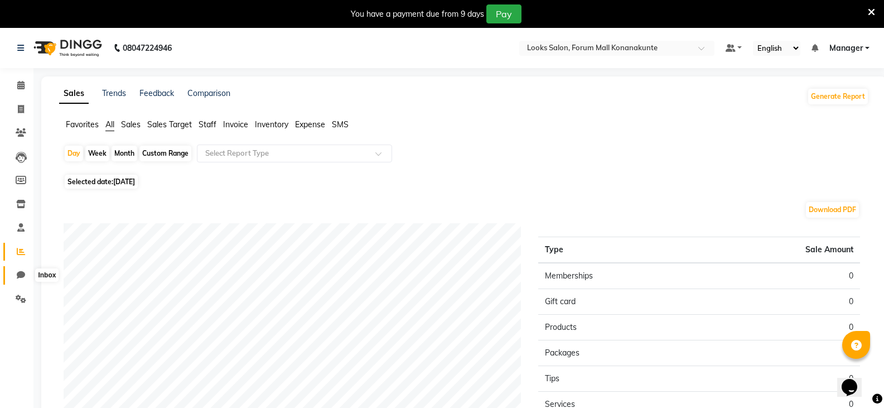
click at [22, 273] on icon at bounding box center [21, 274] width 8 height 8
select select "100"
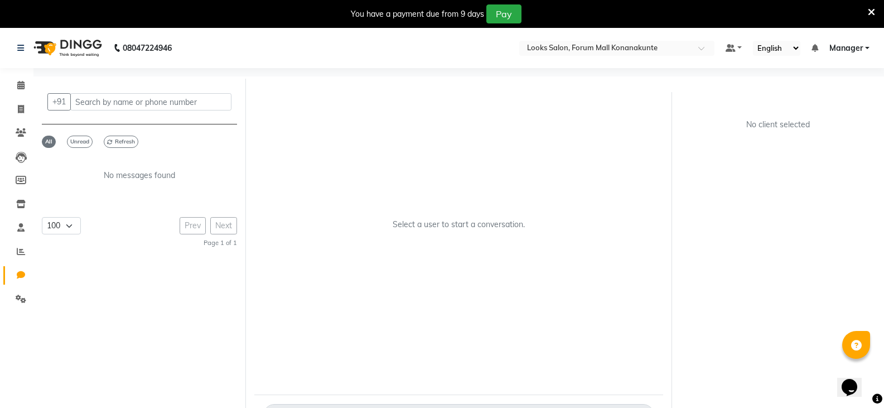
scroll to position [36, 0]
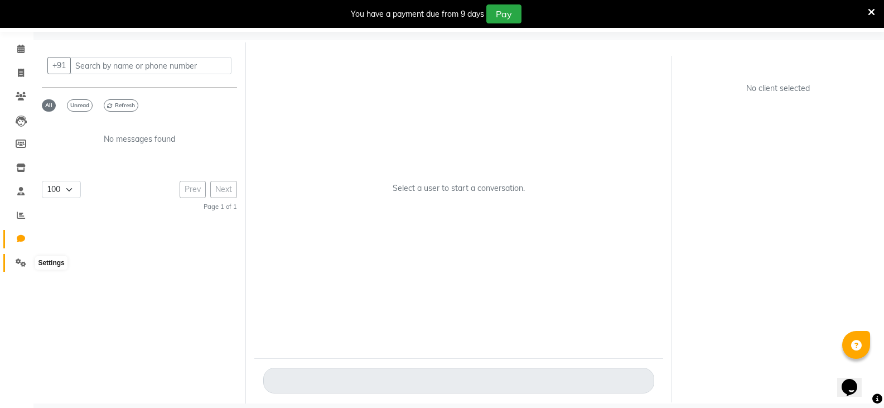
click at [21, 259] on icon at bounding box center [21, 262] width 11 height 8
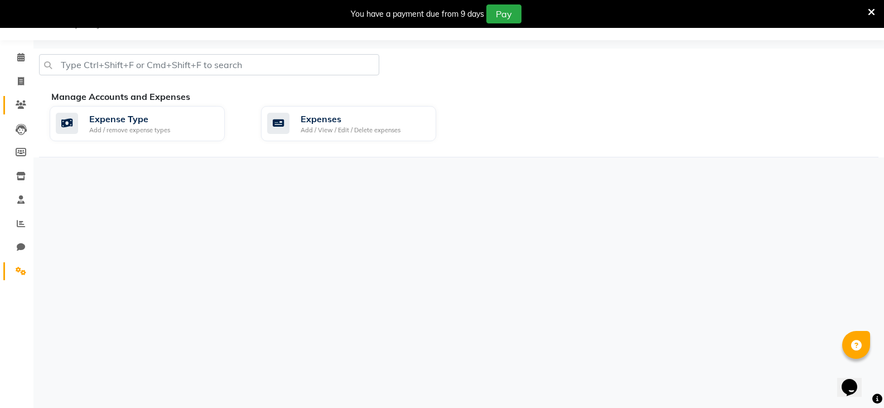
click at [20, 107] on icon at bounding box center [21, 104] width 11 height 8
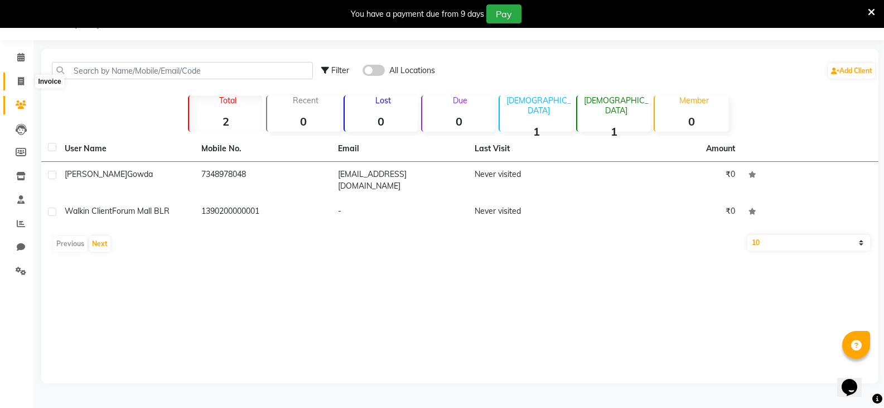
click at [18, 86] on span at bounding box center [21, 81] width 20 height 13
select select "service"
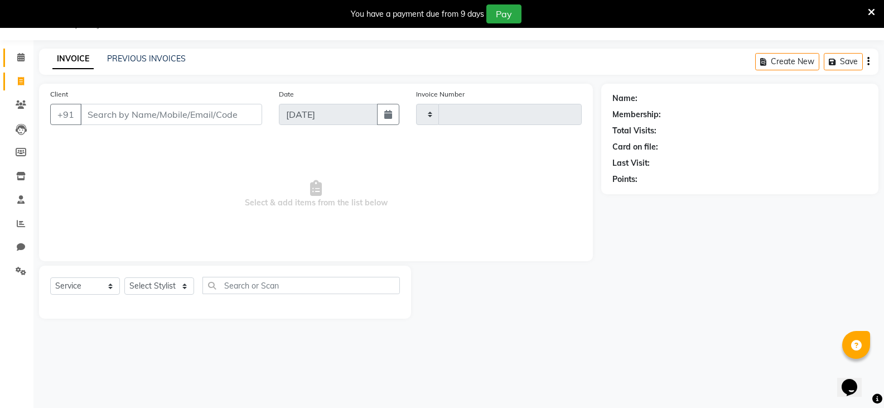
type input "3060"
select select "8945"
click at [14, 56] on span at bounding box center [21, 57] width 20 height 13
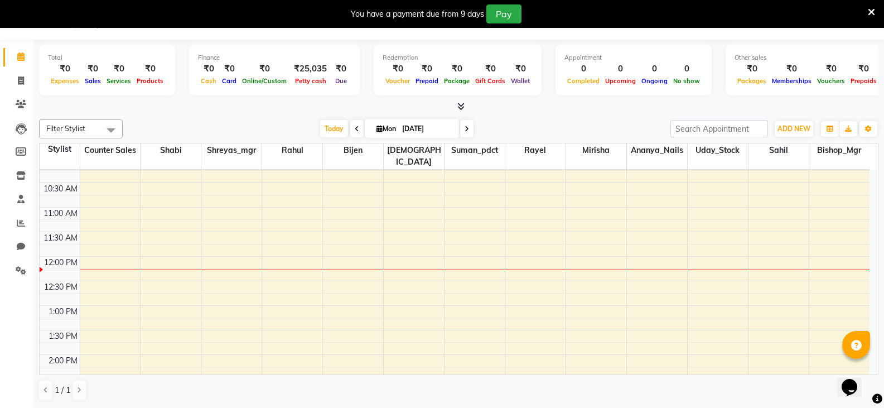
scroll to position [112, 0]
click at [231, 297] on div "8:00 AM 8:30 AM 9:00 AM 9:30 AM 10:00 AM 10:30 AM 11:00 AM 11:30 AM 12:00 PM 12…" at bounding box center [455, 376] width 830 height 637
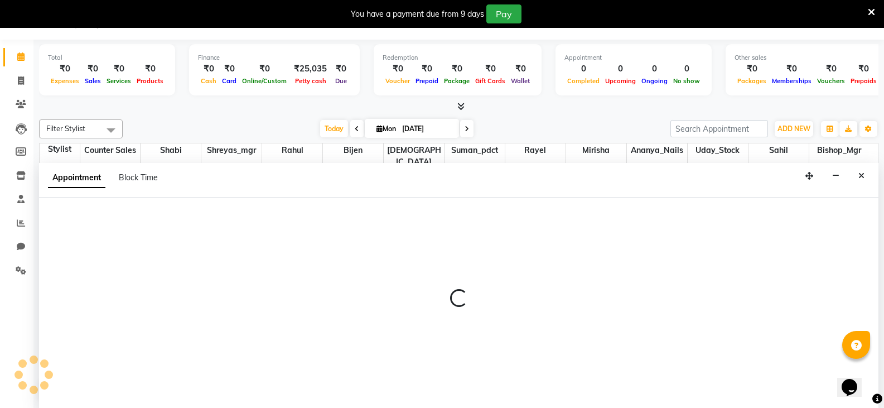
select select "90390"
select select "tentative"
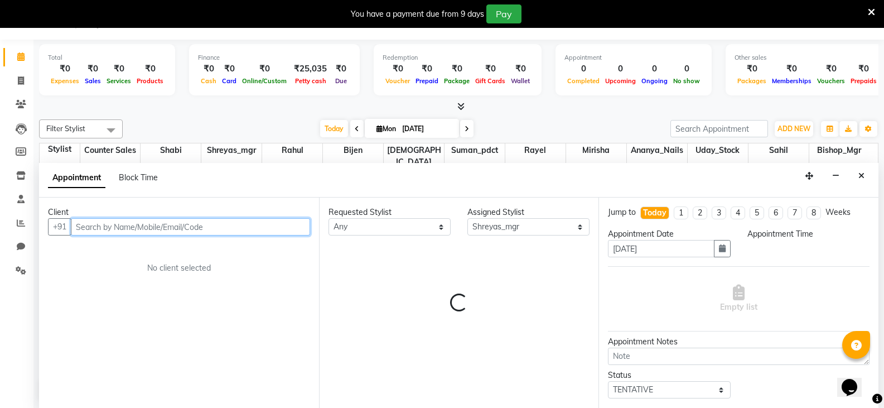
select select "780"
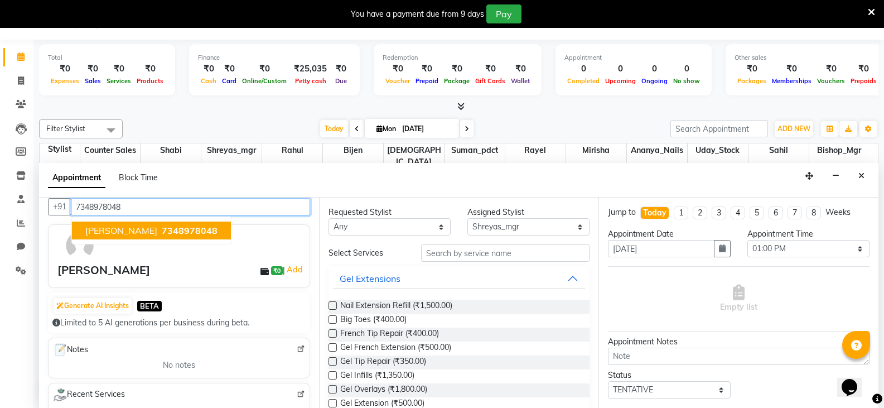
scroll to position [0, 0]
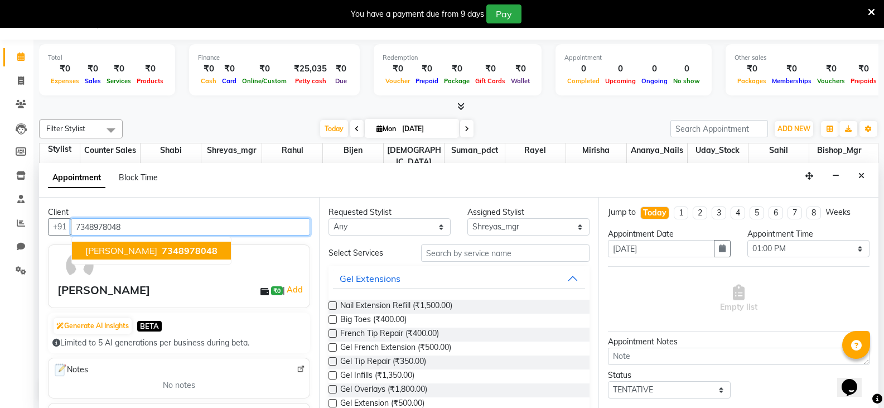
type input "7348978048"
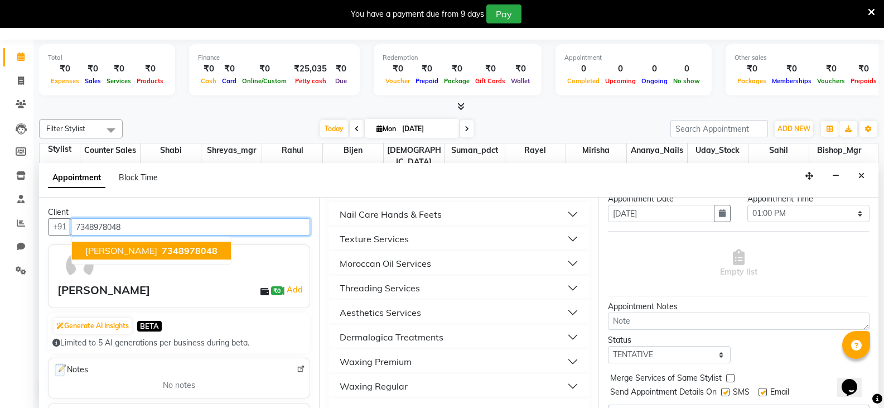
scroll to position [62, 0]
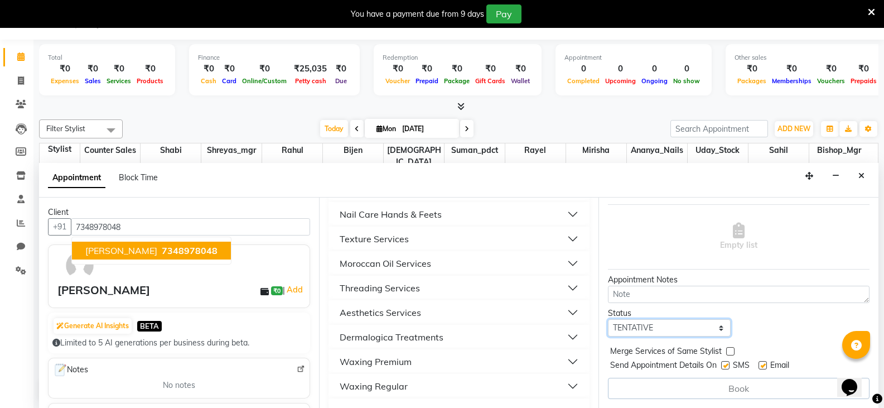
click at [713, 327] on select "Select TENTATIVE CONFIRM CHECK-IN UPCOMING" at bounding box center [669, 327] width 122 height 17
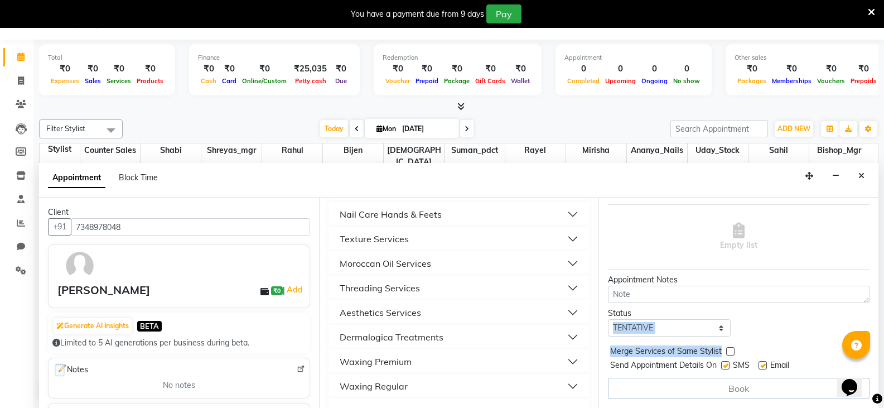
click at [773, 336] on div "Jump to [DATE] 1 2 3 4 5 6 7 8 Weeks Appointment Date [DATE] Appointment Time S…" at bounding box center [738, 302] width 280 height 210
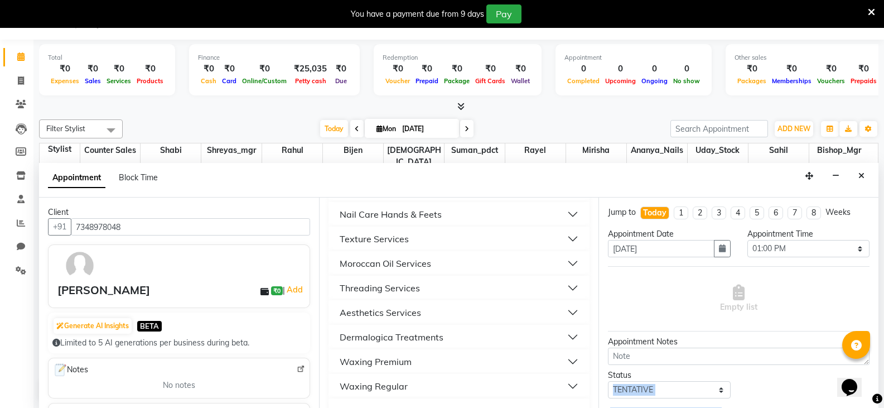
scroll to position [0, 0]
